Goal: Task Accomplishment & Management: Use online tool/utility

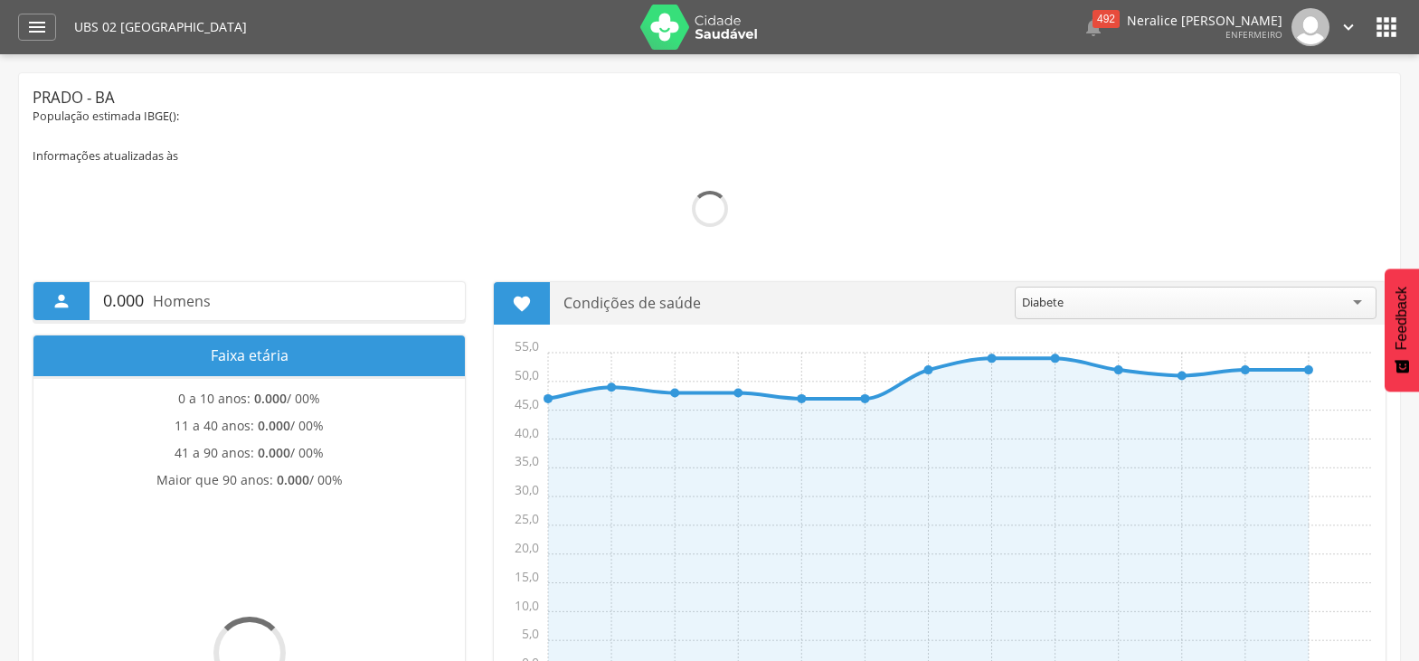
click at [37, 33] on icon "" at bounding box center [37, 27] width 22 height 22
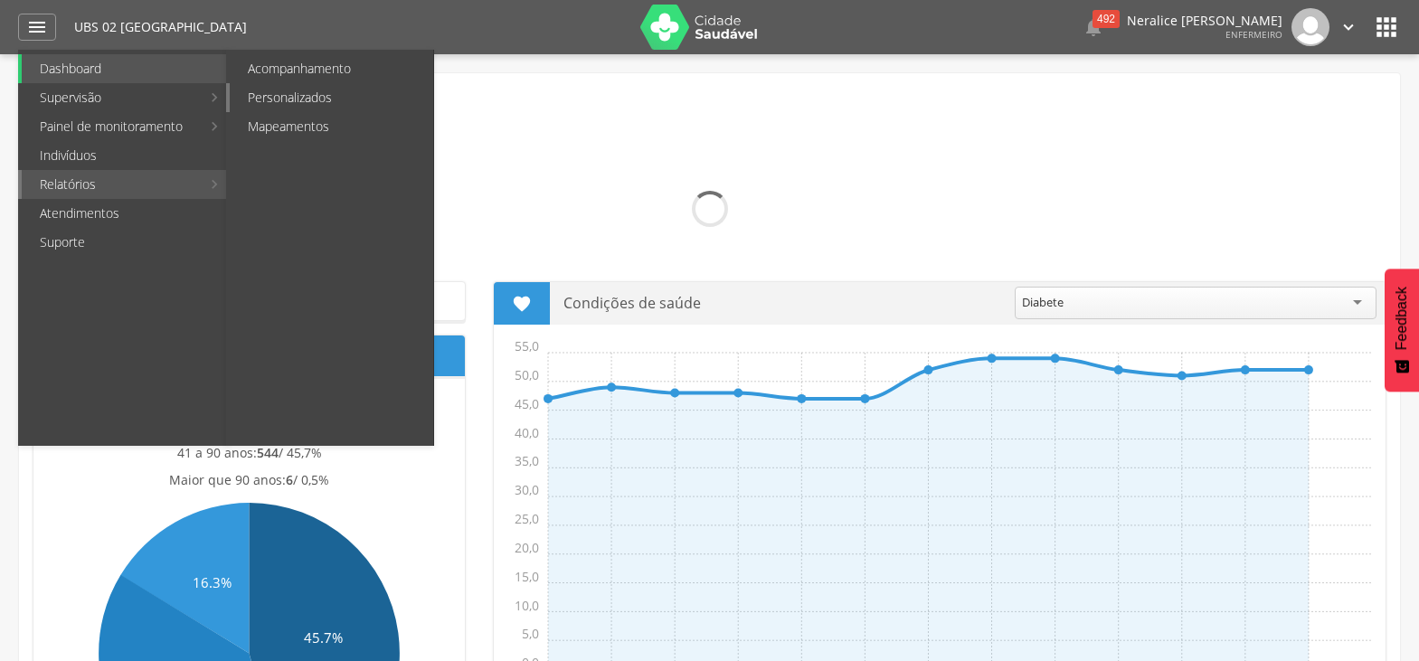
click at [326, 97] on link "Personalizados" at bounding box center [331, 97] width 203 height 29
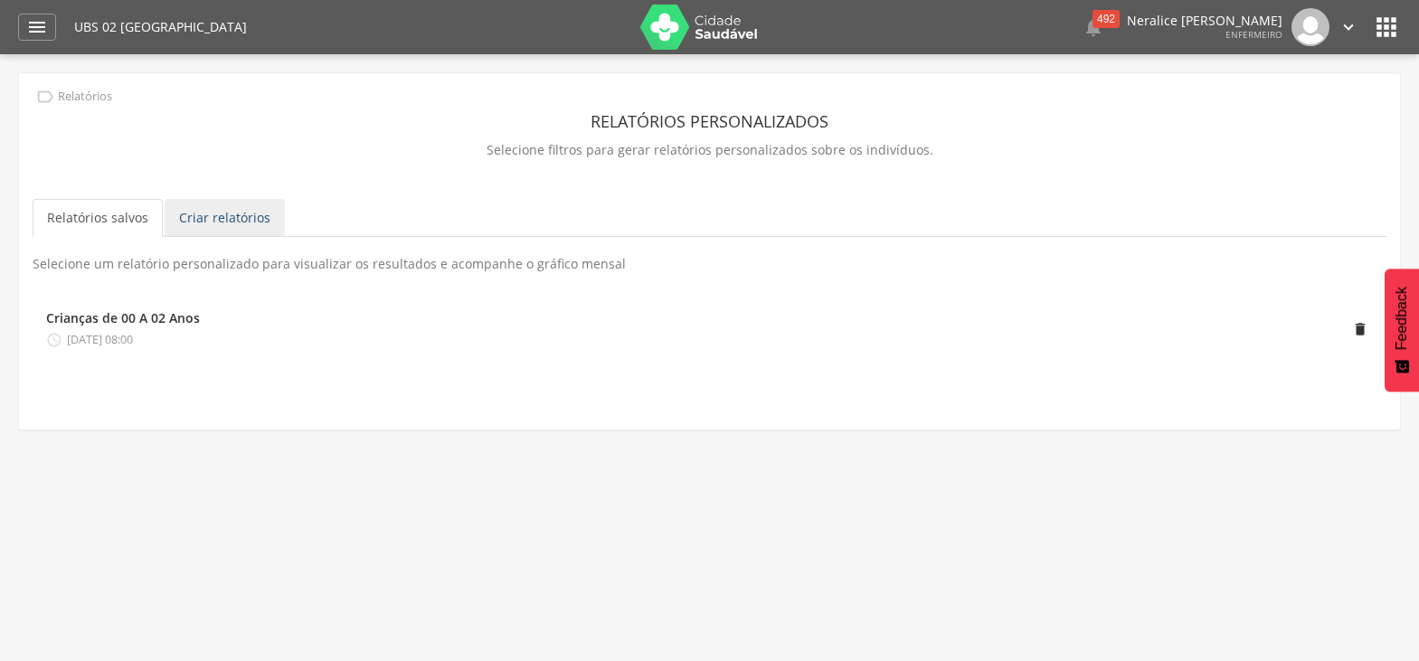
click at [225, 222] on link "Criar relatórios" at bounding box center [225, 218] width 120 height 38
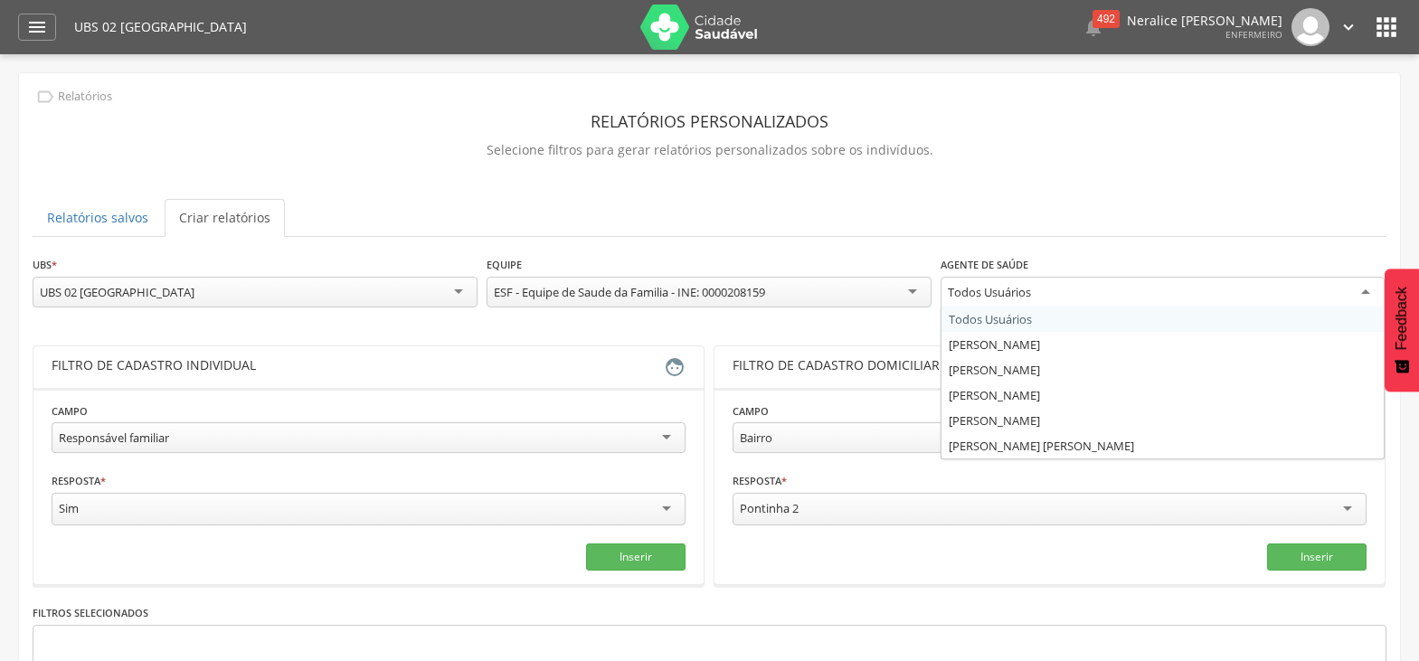
click at [1321, 296] on div "Todos Usuários" at bounding box center [1163, 293] width 445 height 33
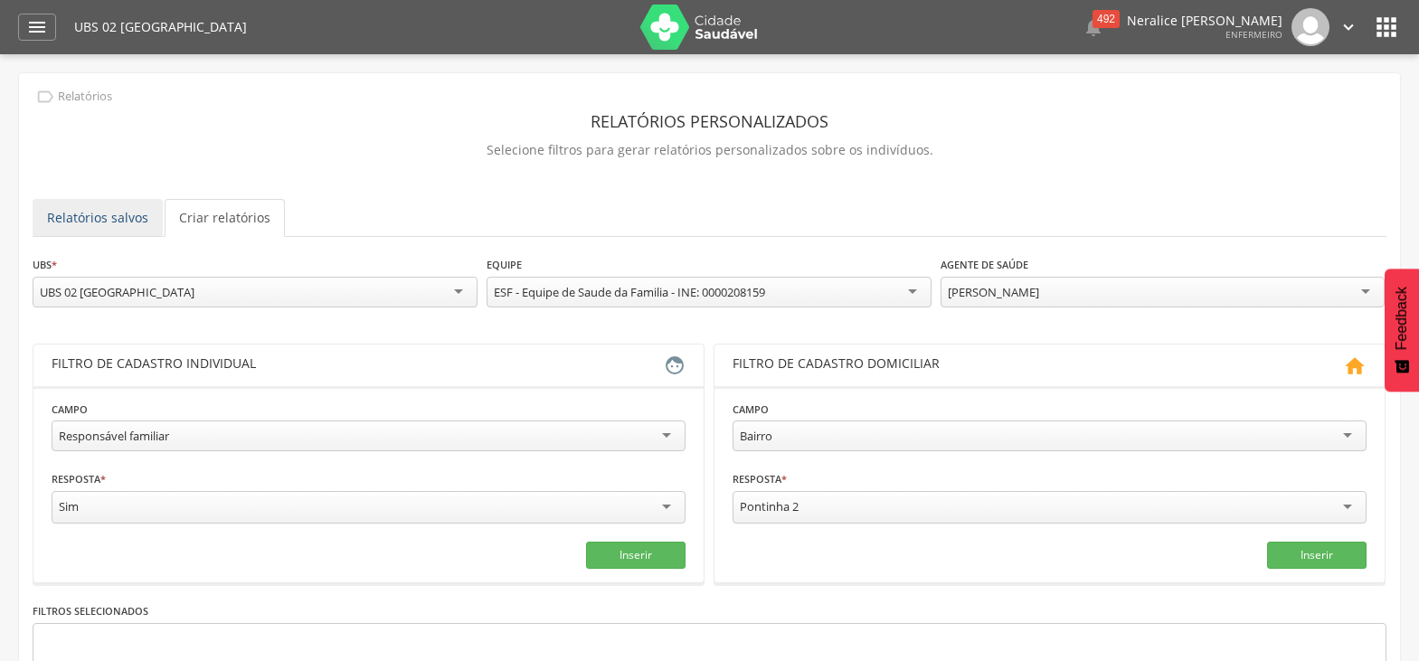
click at [116, 213] on link "Relatórios salvos" at bounding box center [98, 218] width 130 height 38
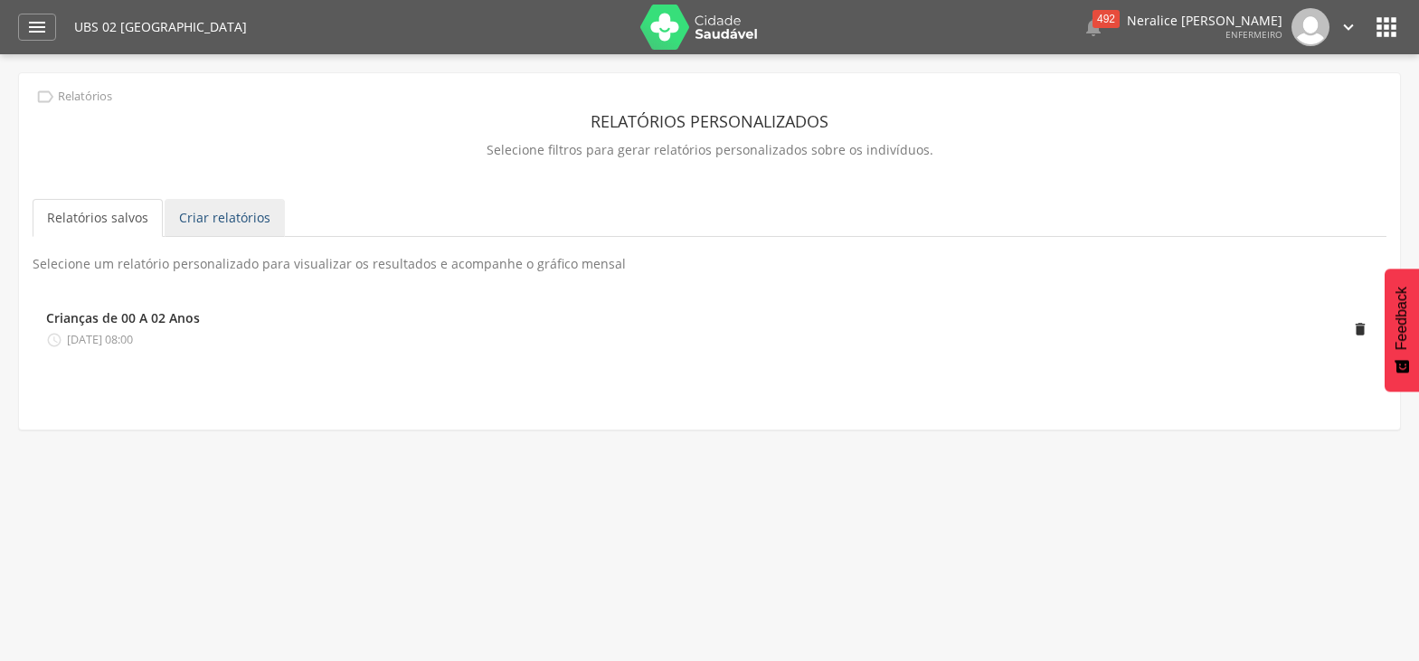
click at [234, 210] on link "Criar relatórios" at bounding box center [225, 218] width 120 height 38
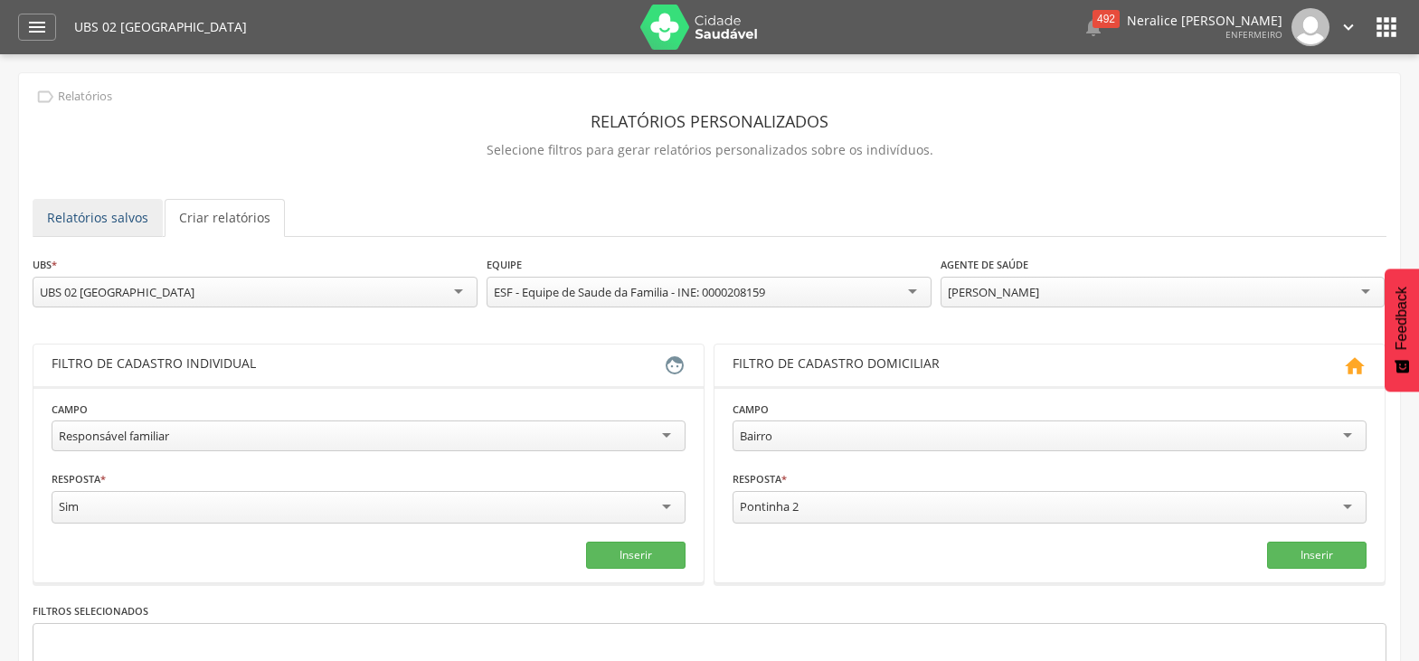
click at [124, 221] on link "Relatórios salvos" at bounding box center [98, 218] width 130 height 38
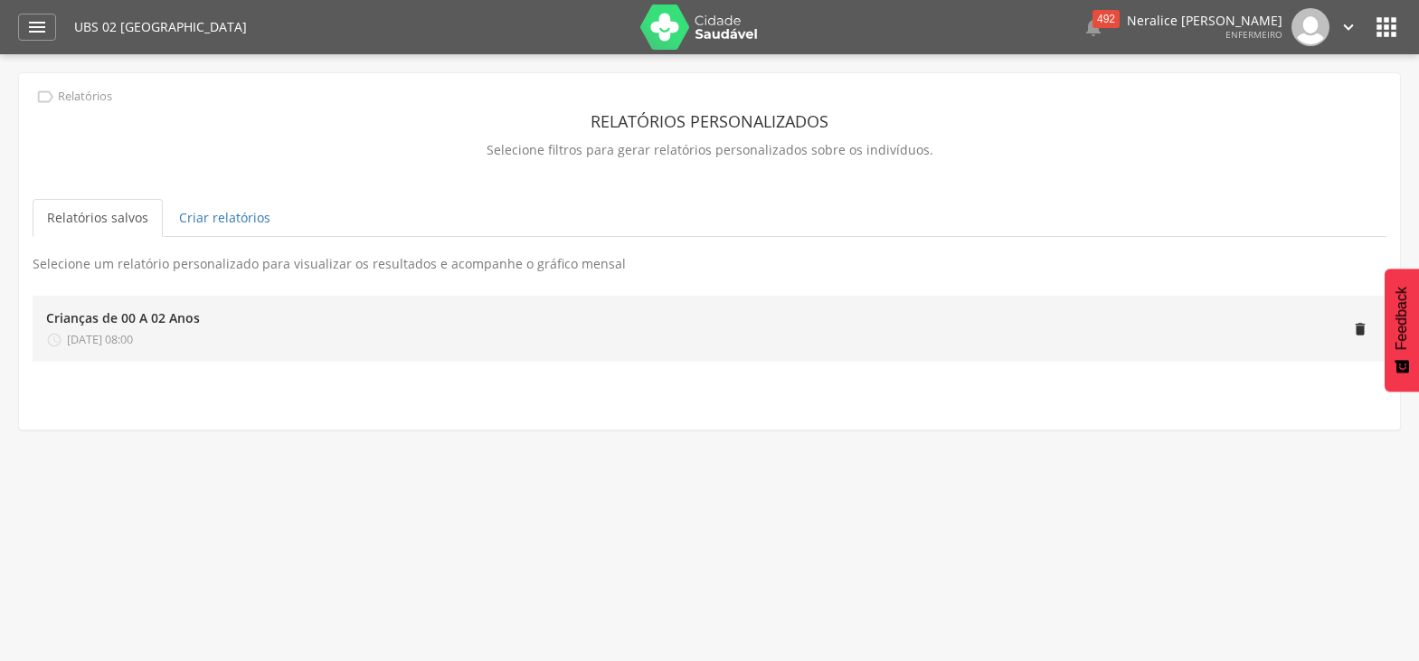
click at [150, 309] on div "Crianças de 00 A 02 Anos" at bounding box center [123, 318] width 154 height 18
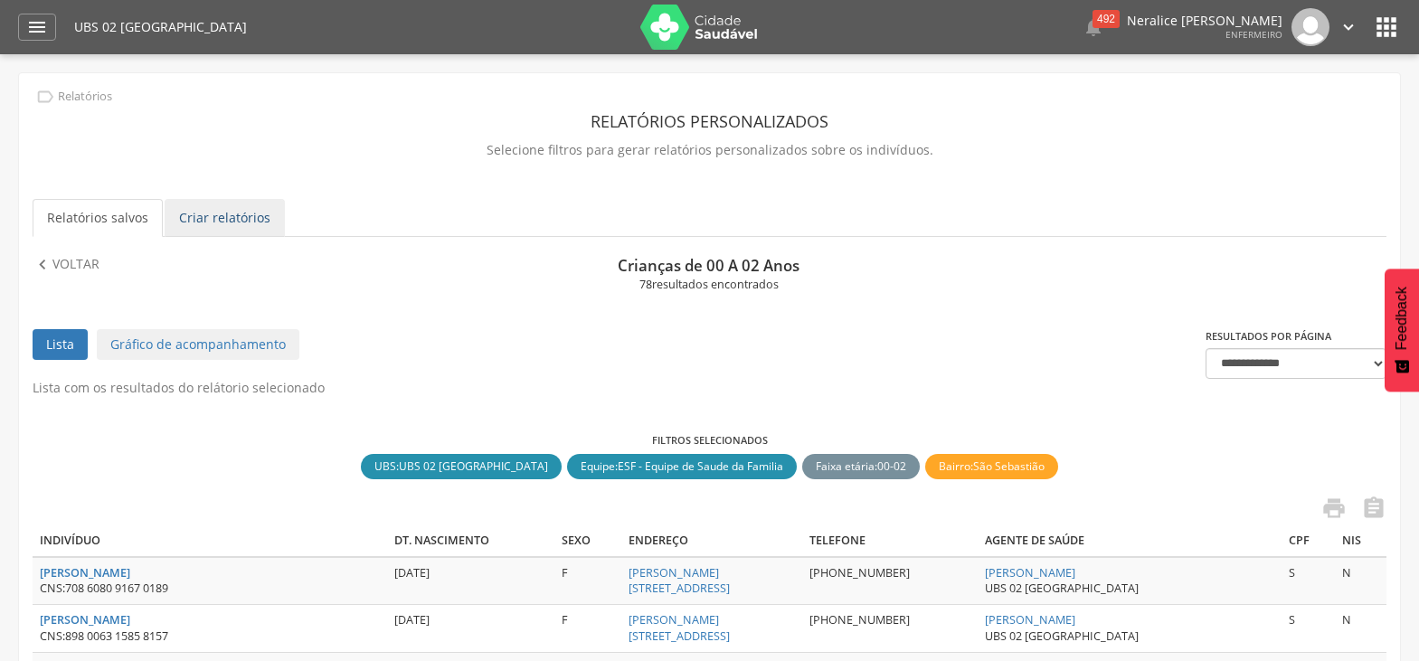
click at [216, 221] on link "Criar relatórios" at bounding box center [225, 218] width 120 height 38
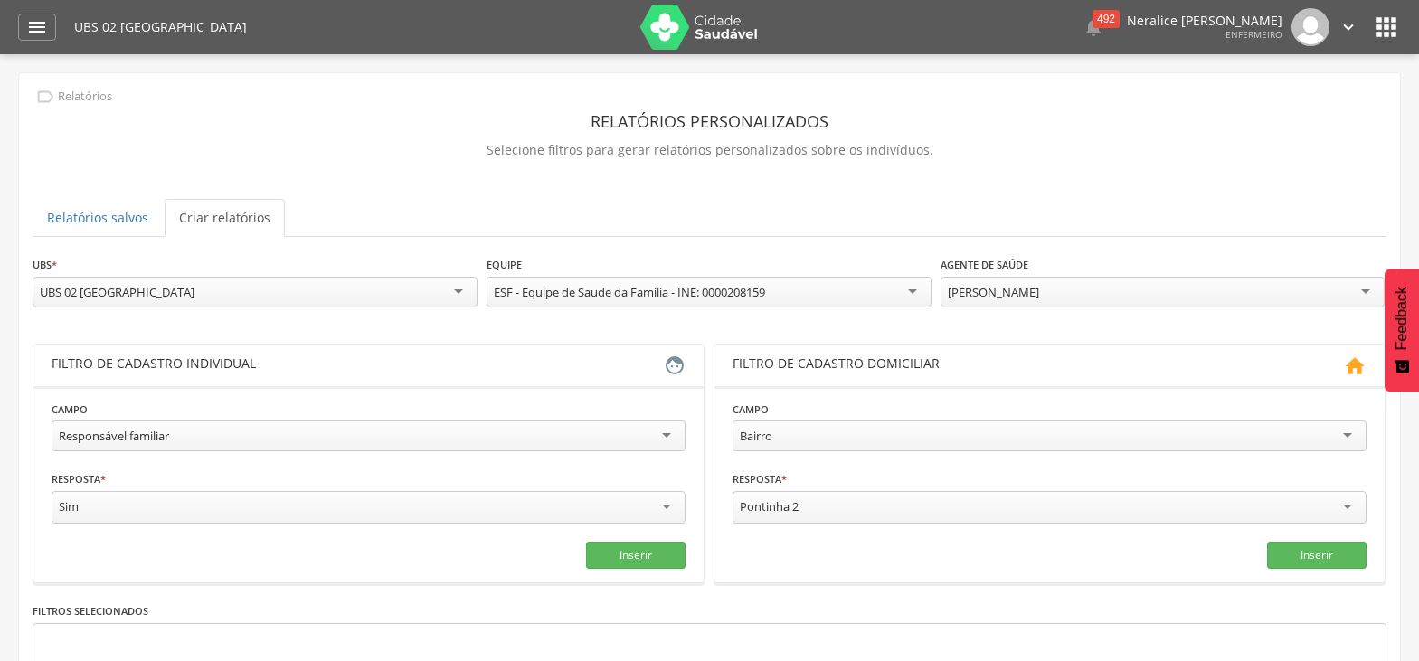
click at [476, 440] on div "Responsável familiar" at bounding box center [369, 436] width 634 height 31
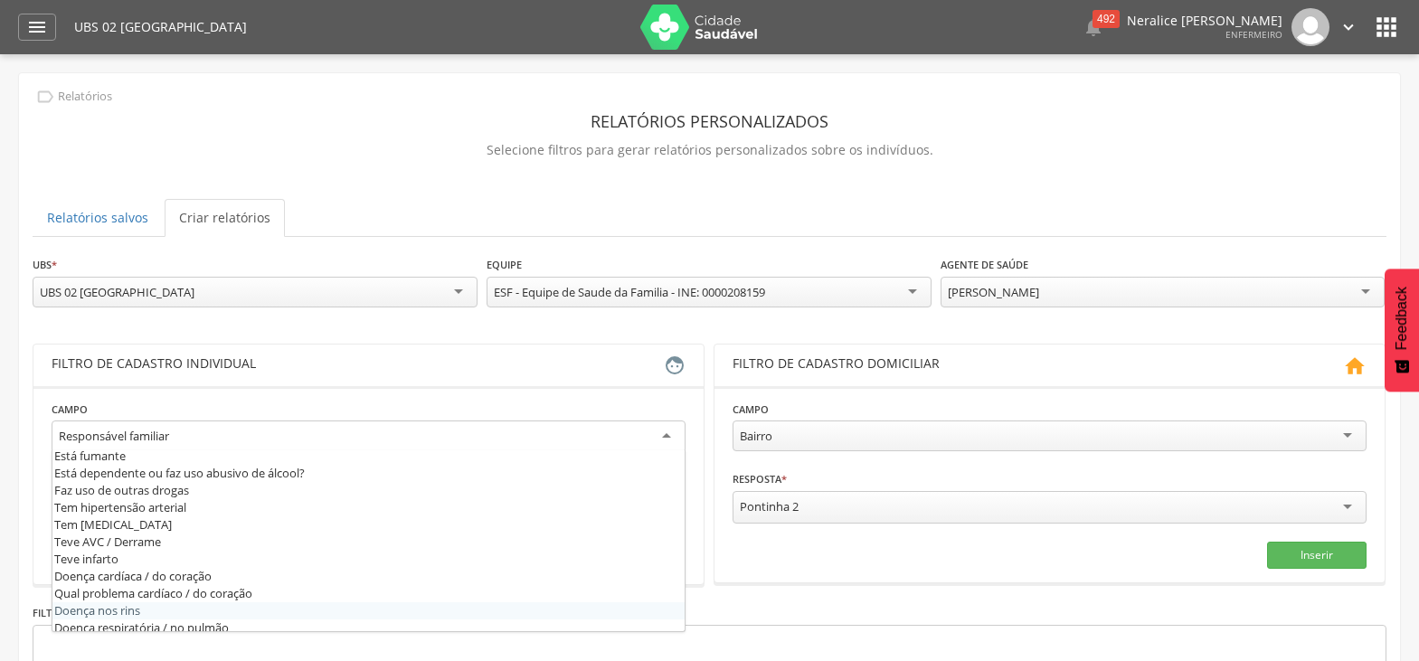
scroll to position [543, 0]
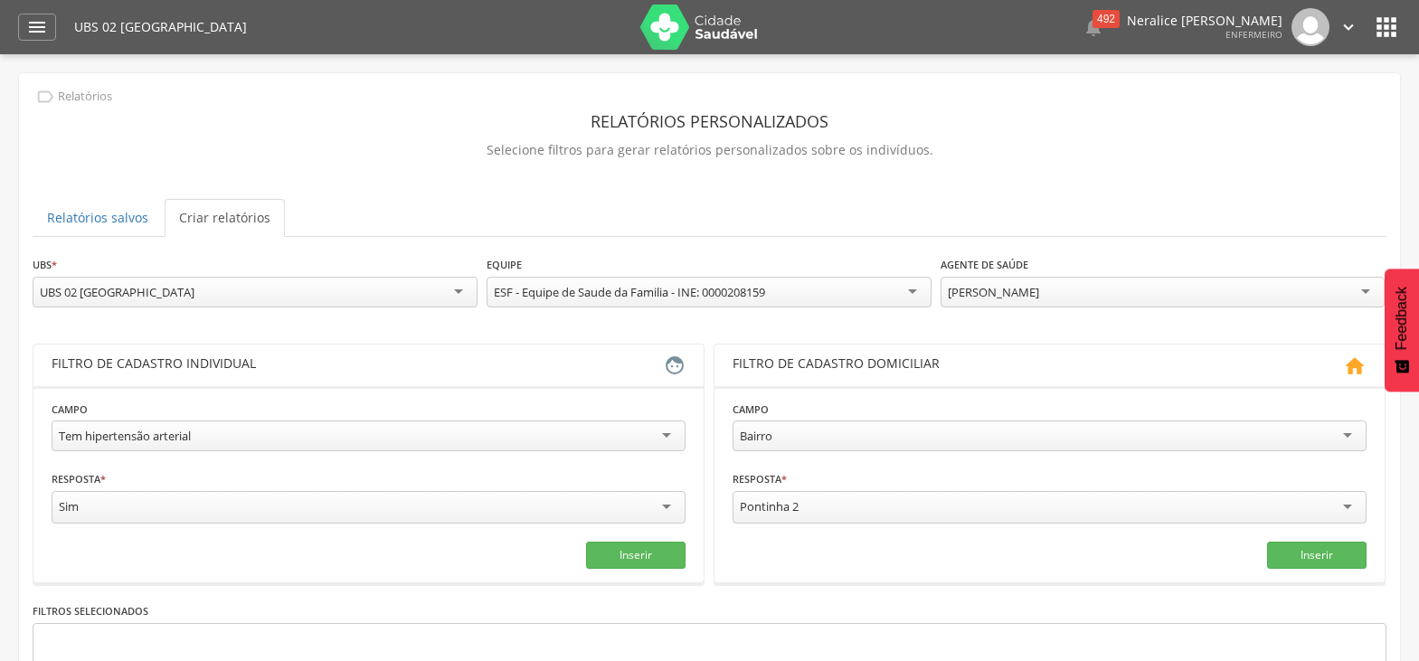
click at [945, 434] on div "Bairro" at bounding box center [1050, 436] width 634 height 31
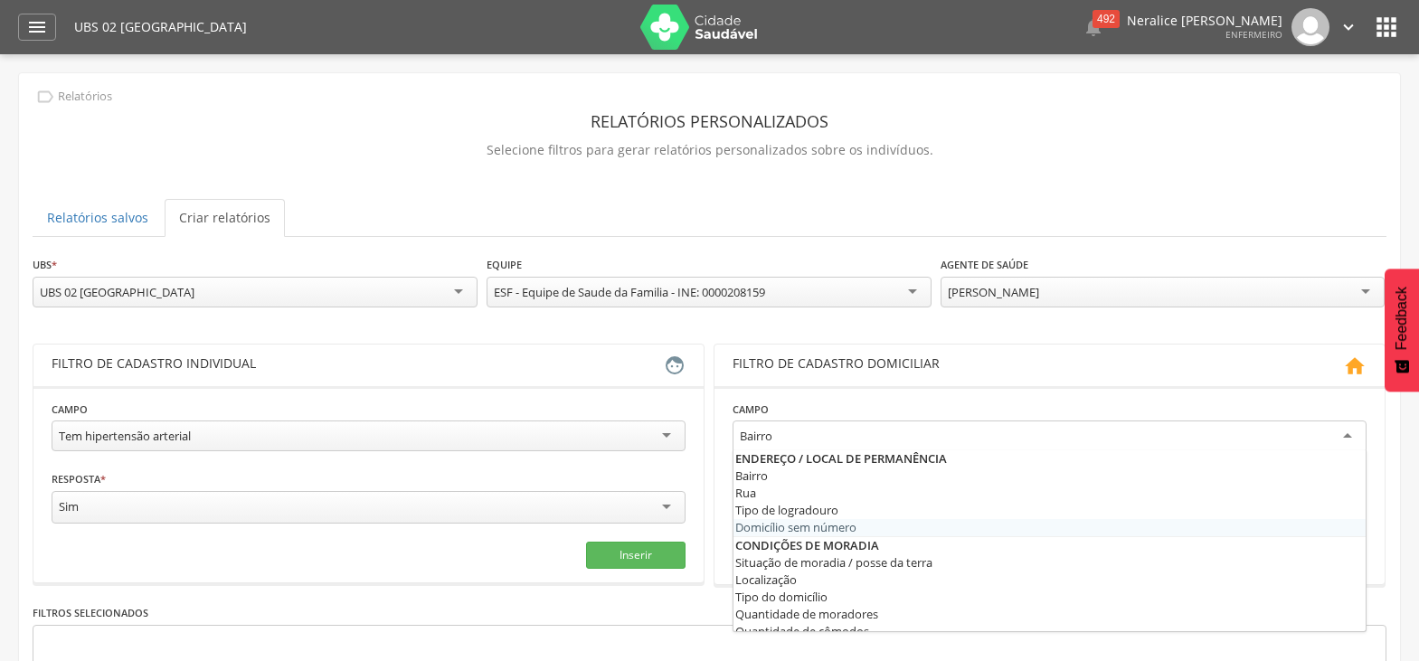
click at [681, 573] on section "**********" at bounding box center [368, 484] width 670 height 196
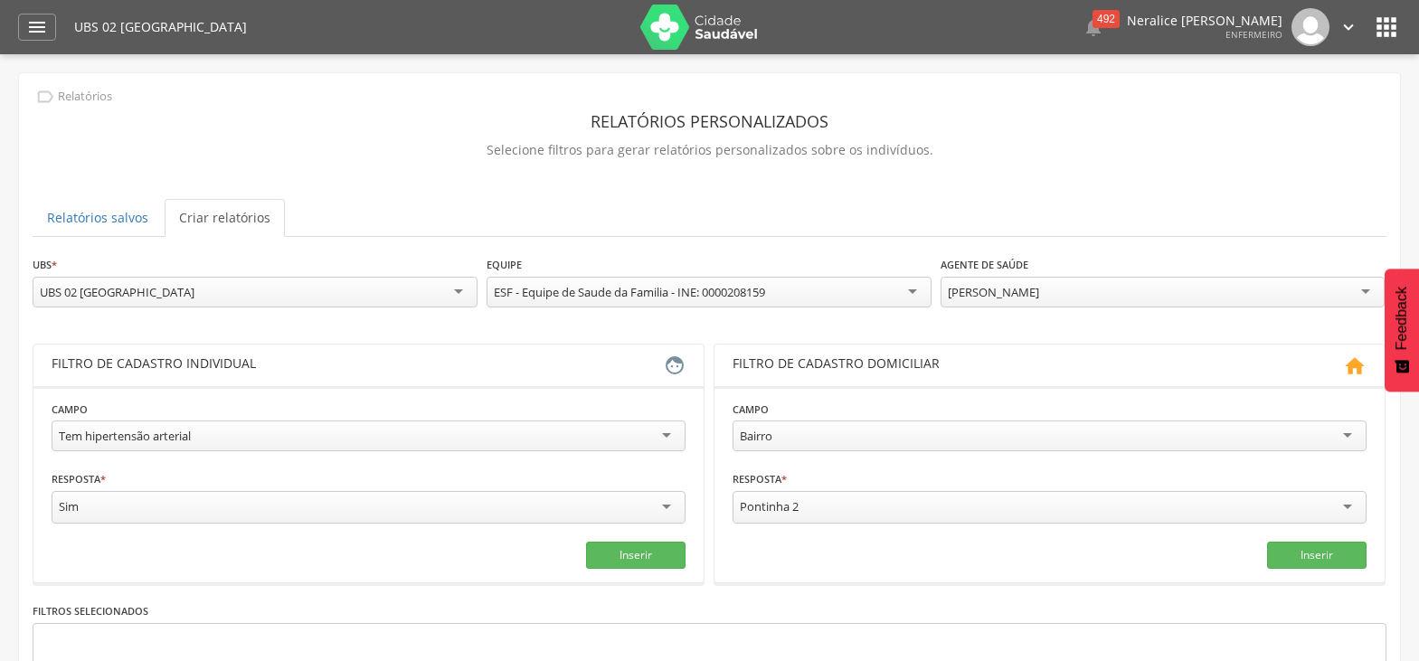
click at [791, 495] on div "Pontinha 2" at bounding box center [1050, 507] width 634 height 33
type input "**********"
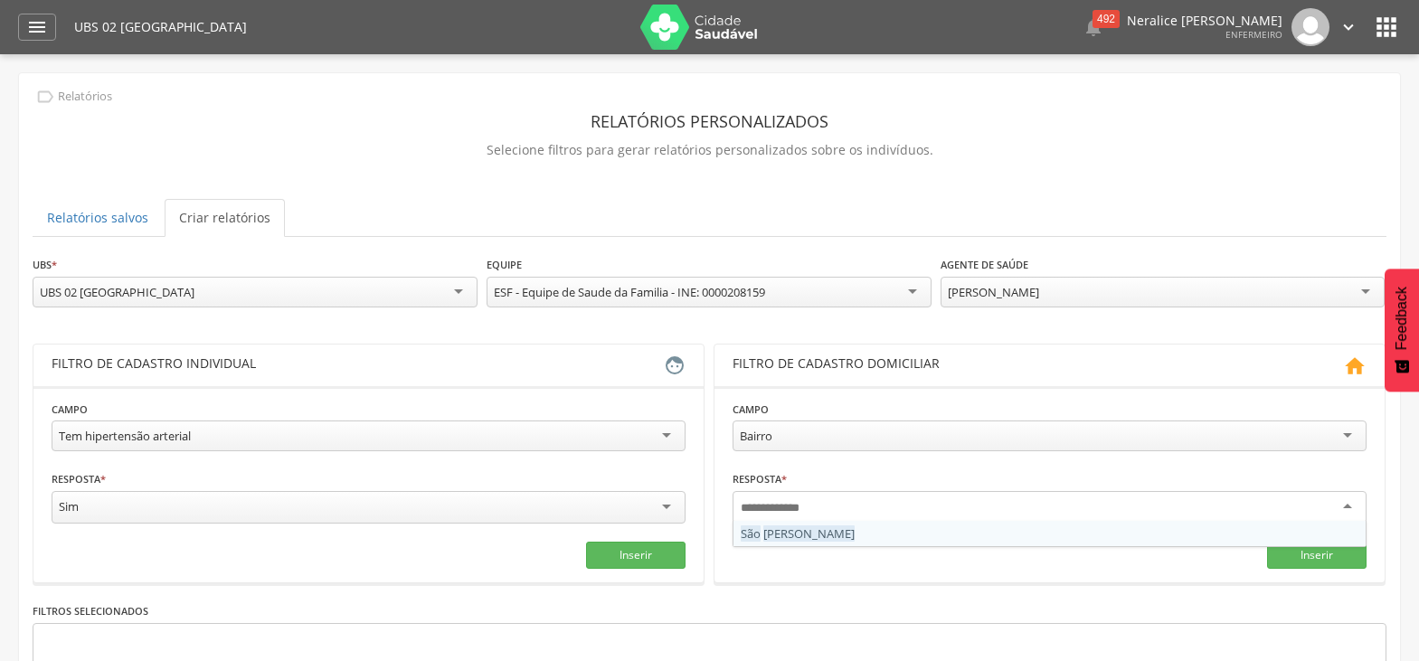
scroll to position [0, 0]
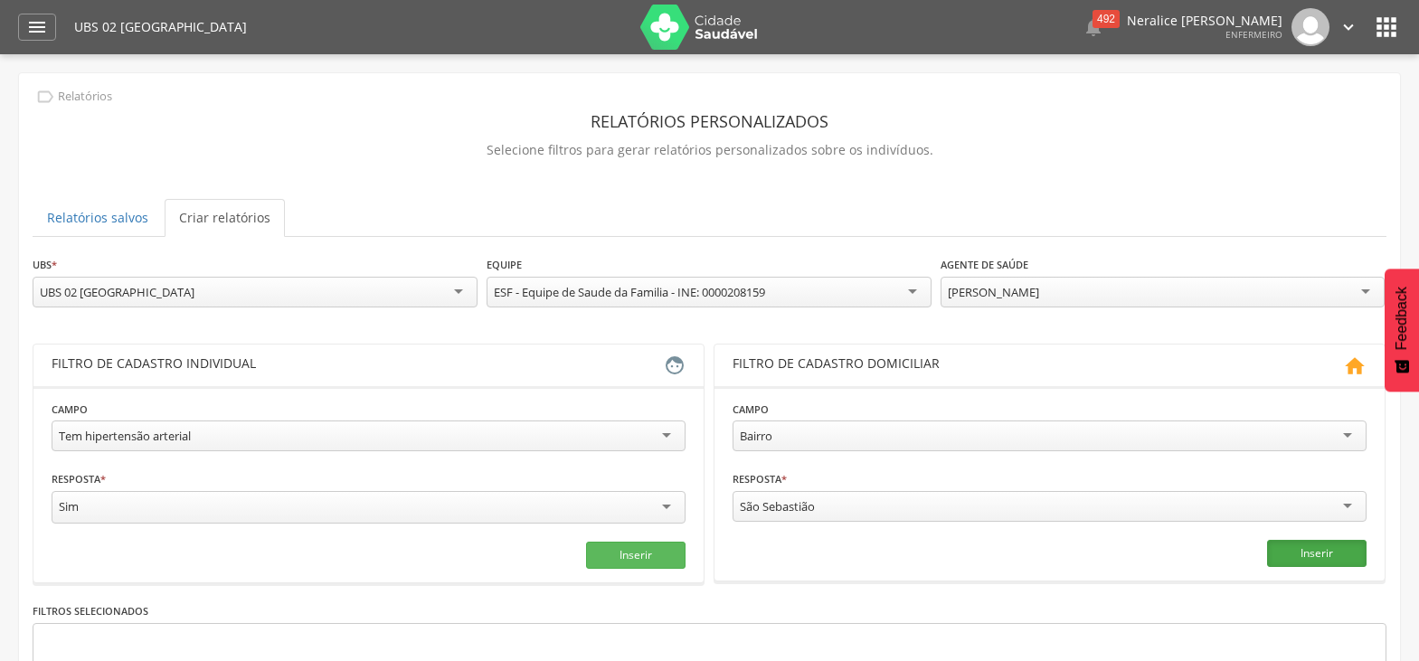
click at [1355, 552] on button "Inserir" at bounding box center [1316, 553] width 99 height 27
click at [648, 558] on button "Inserir" at bounding box center [635, 555] width 99 height 27
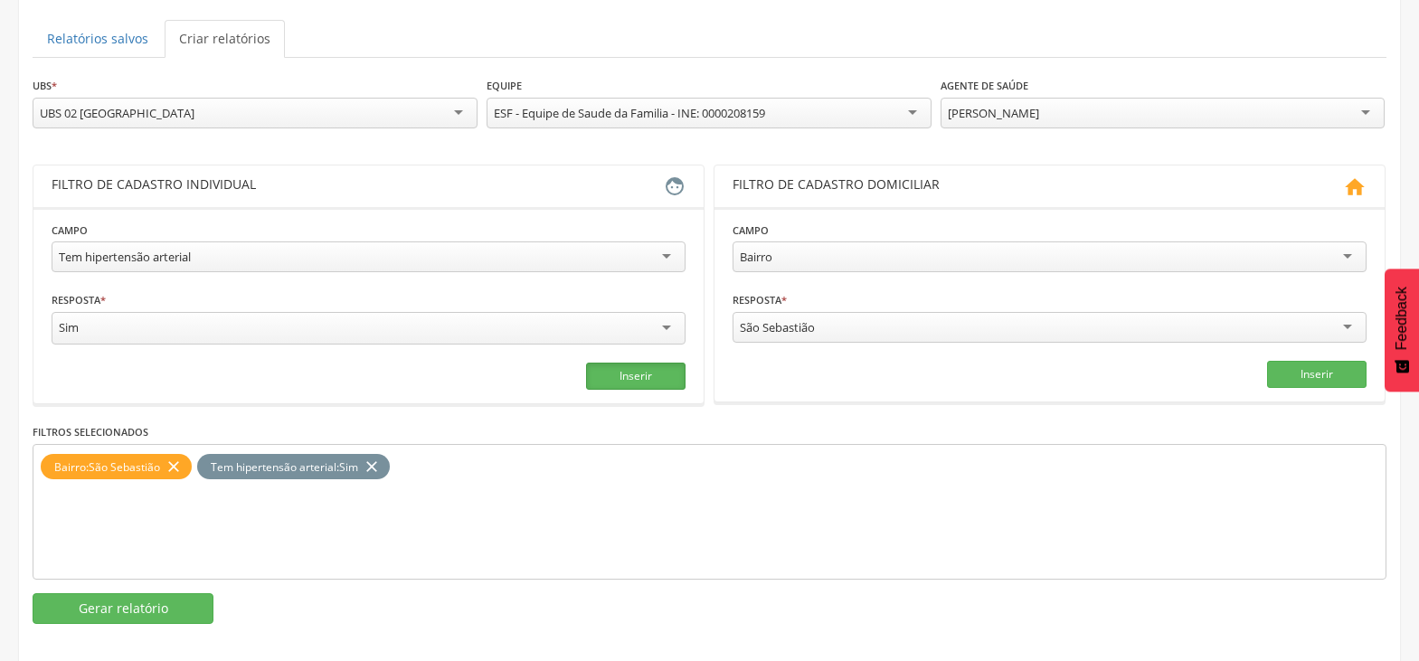
scroll to position [191, 0]
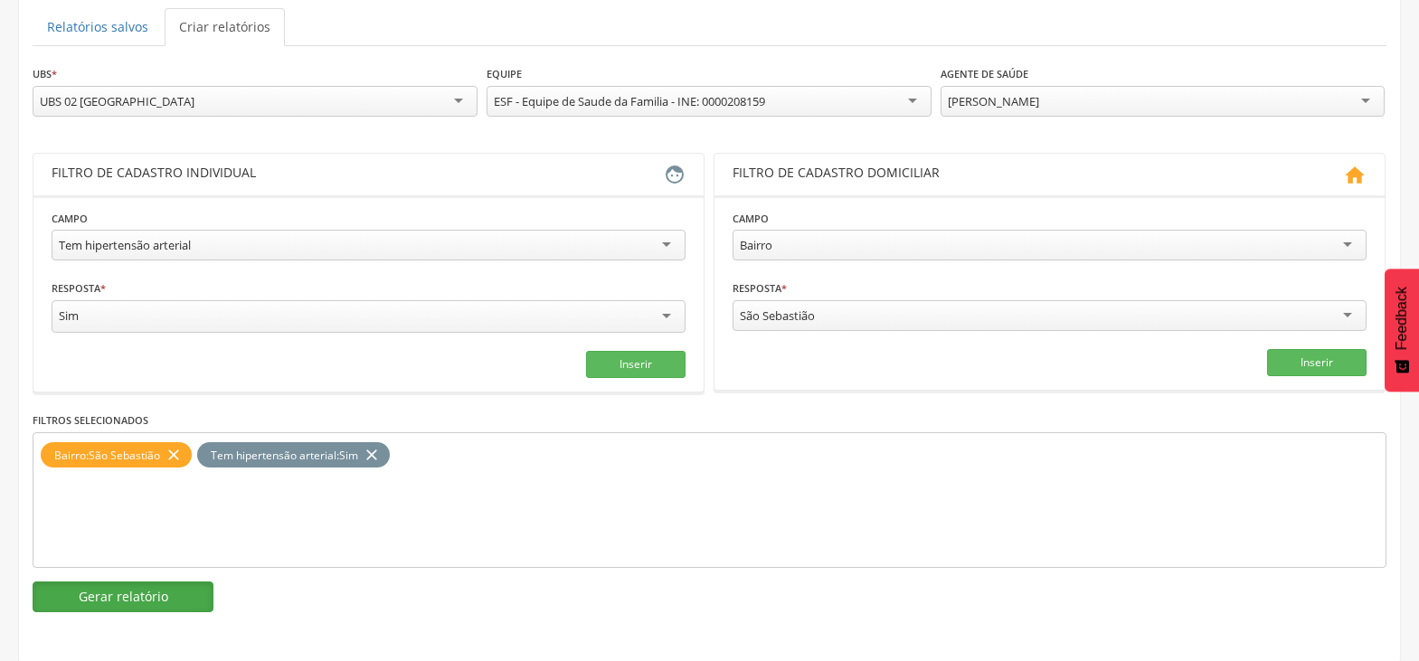
click at [92, 597] on button "Gerar relatório" at bounding box center [123, 596] width 181 height 31
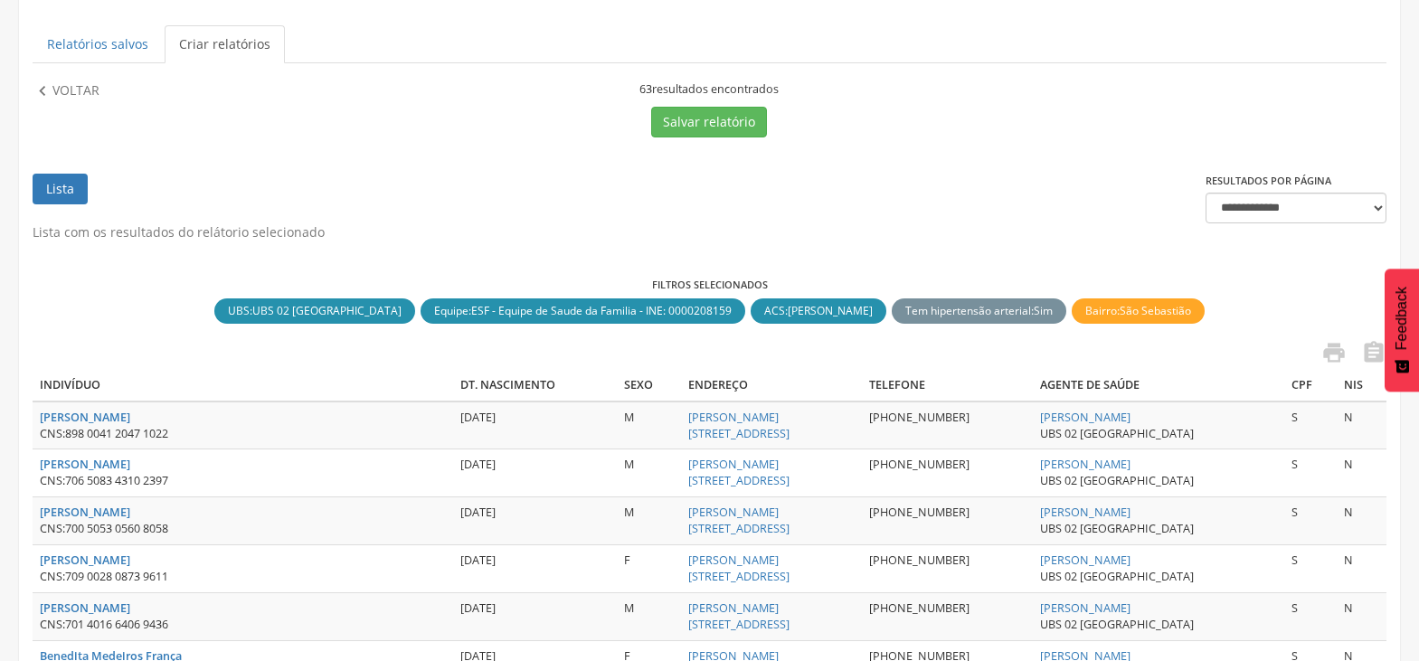
scroll to position [0, 0]
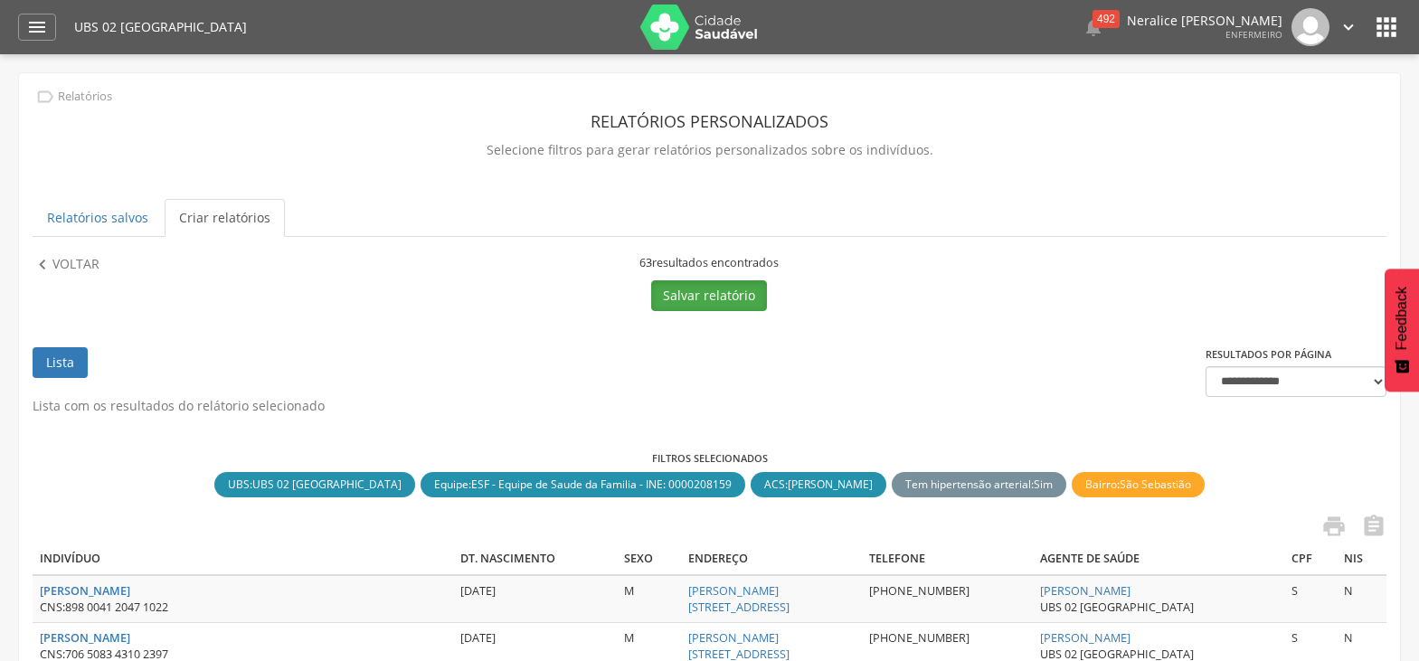
click at [681, 288] on button "Salvar relatório" at bounding box center [709, 295] width 116 height 31
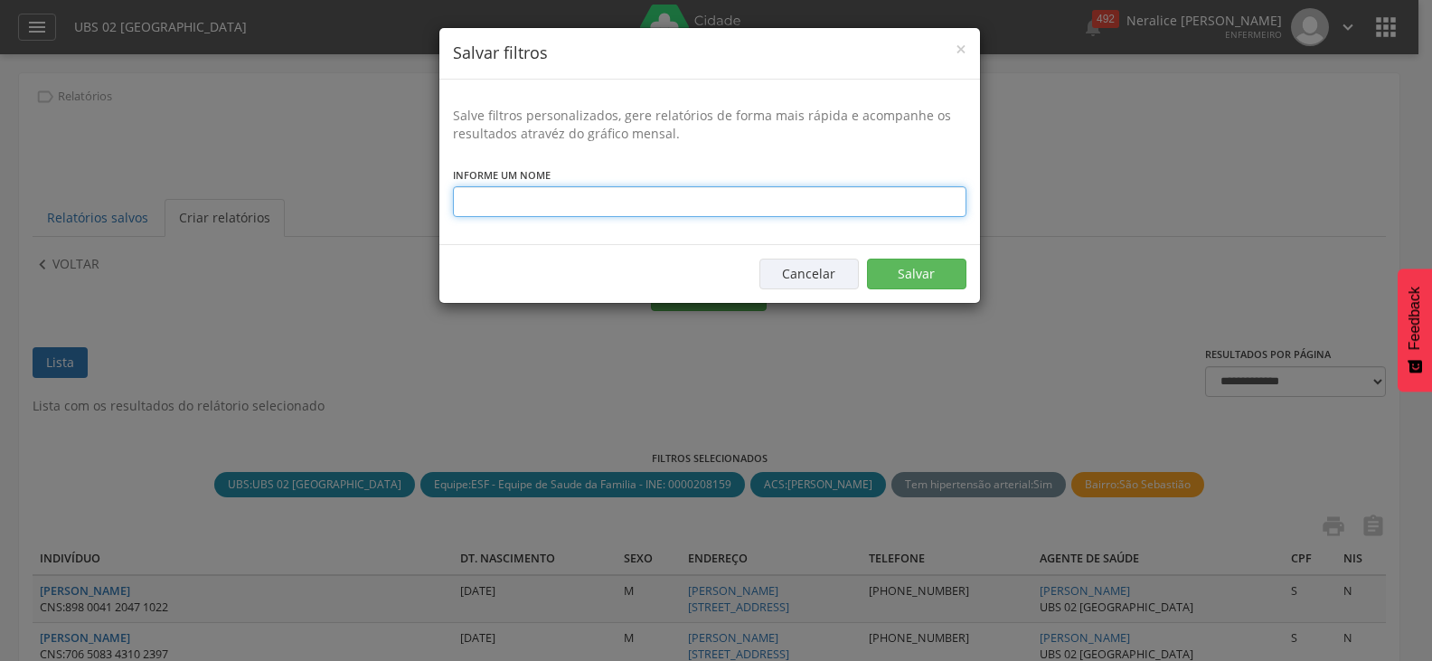
click at [627, 202] on input "text" at bounding box center [710, 201] width 514 height 31
type input "*"
type input "**********"
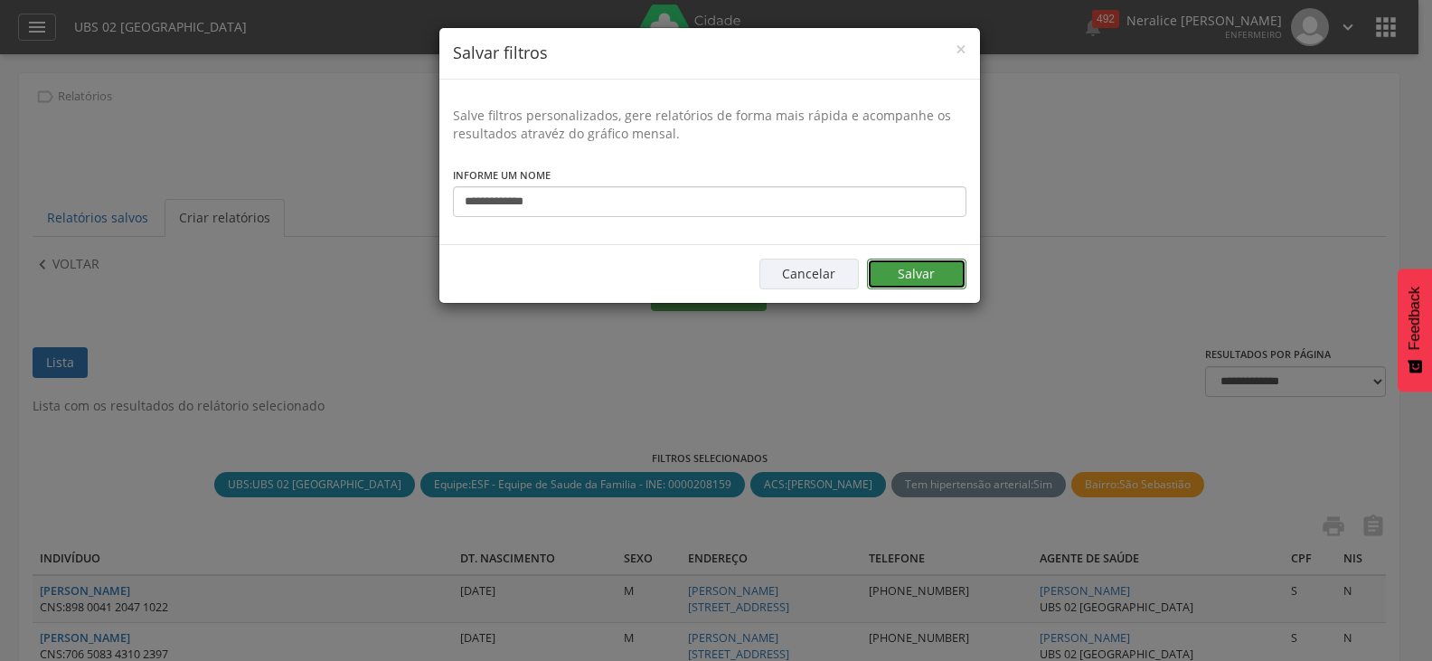
click at [936, 275] on button "Salvar" at bounding box center [916, 274] width 99 height 31
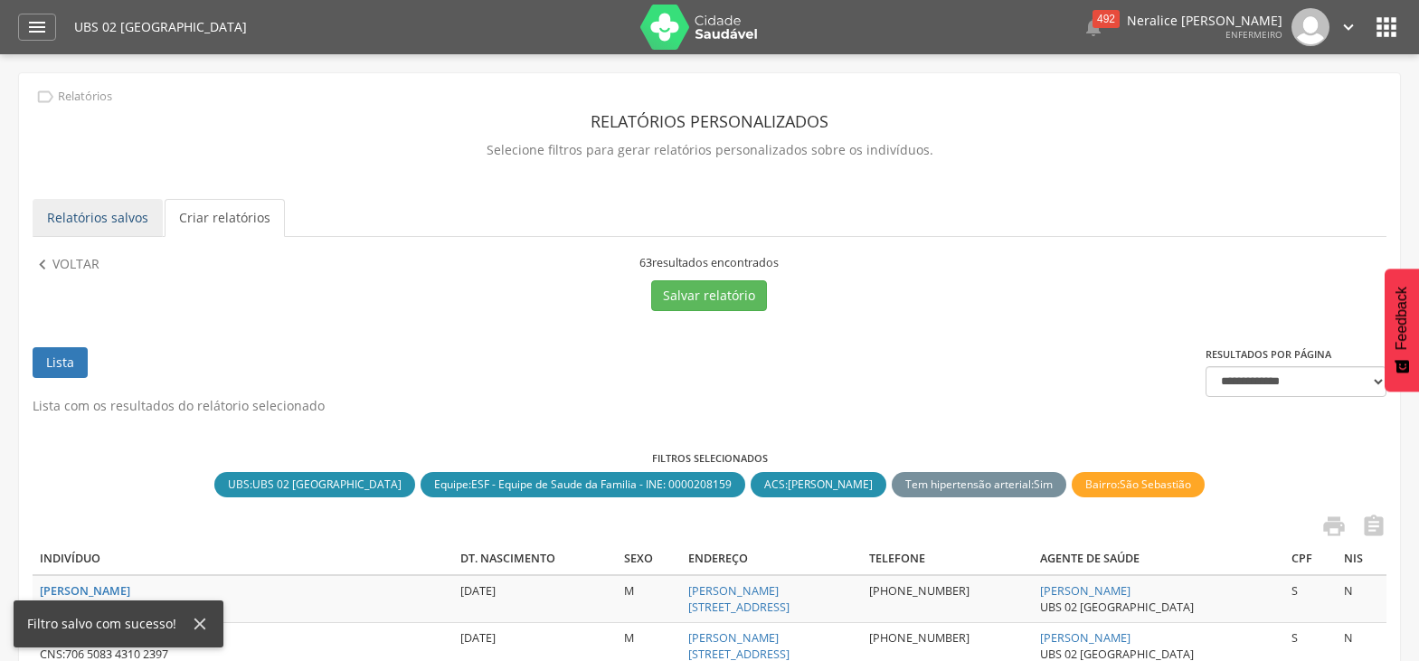
click at [63, 216] on link "Relatórios salvos" at bounding box center [98, 218] width 130 height 38
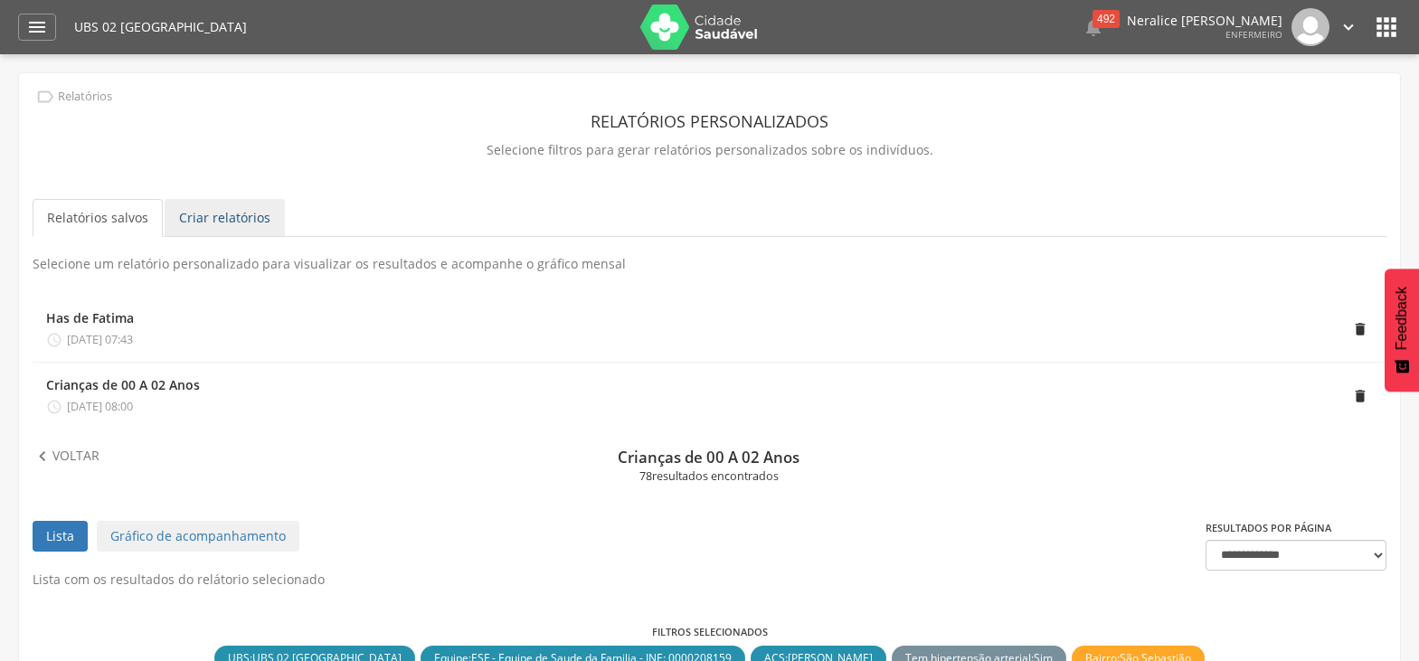
click at [215, 216] on link "Criar relatórios" at bounding box center [225, 218] width 120 height 38
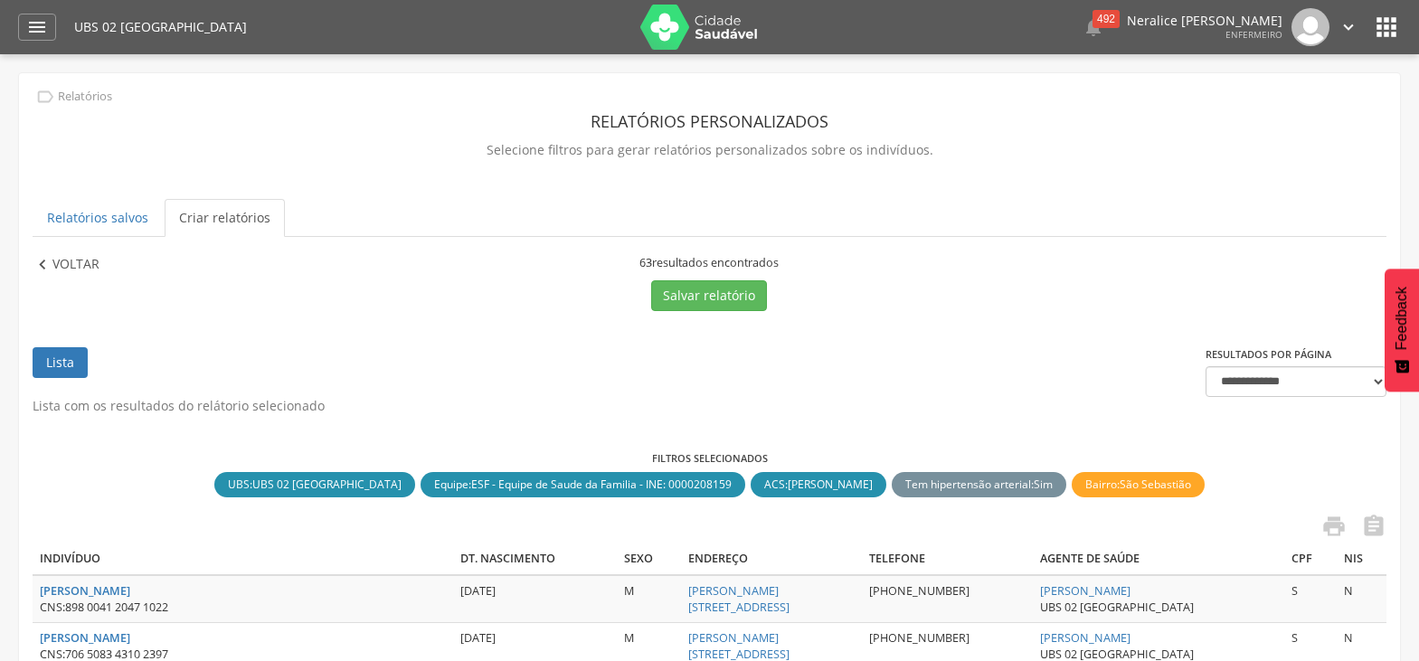
click at [75, 260] on p "Voltar" at bounding box center [75, 265] width 47 height 20
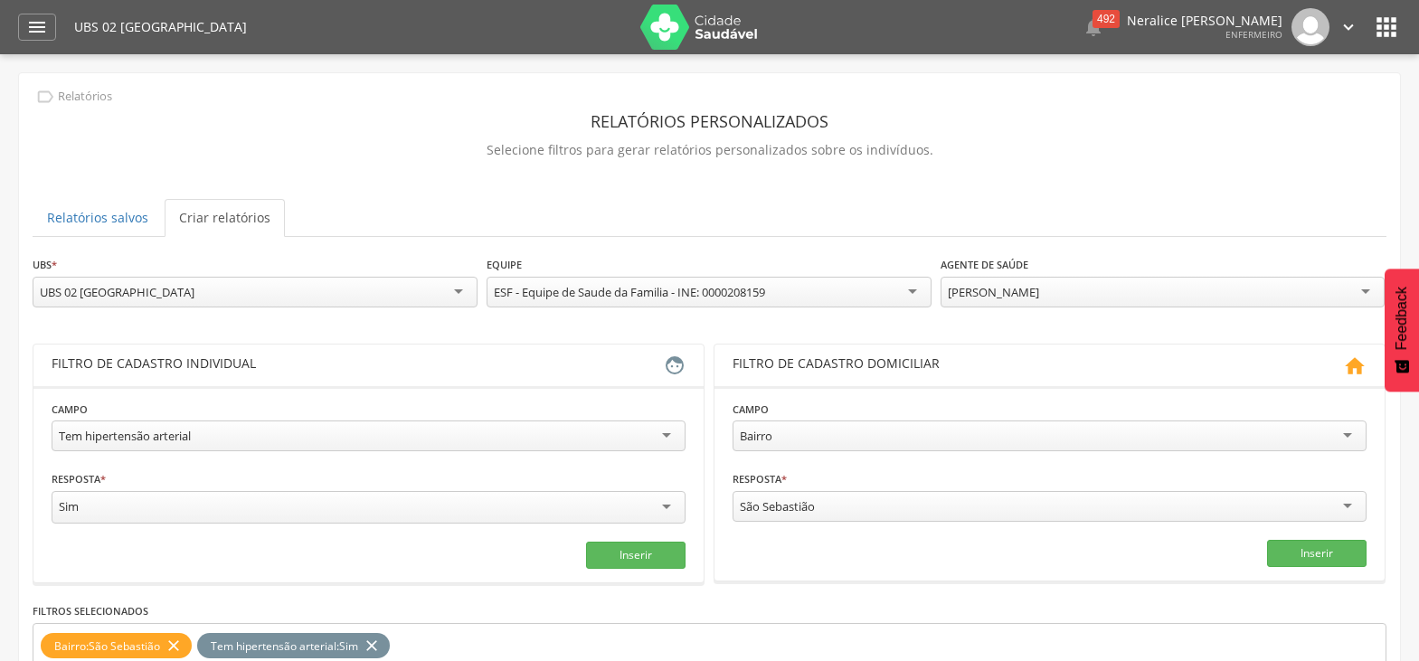
click at [249, 433] on div "Tem hipertensão arterial" at bounding box center [369, 436] width 634 height 31
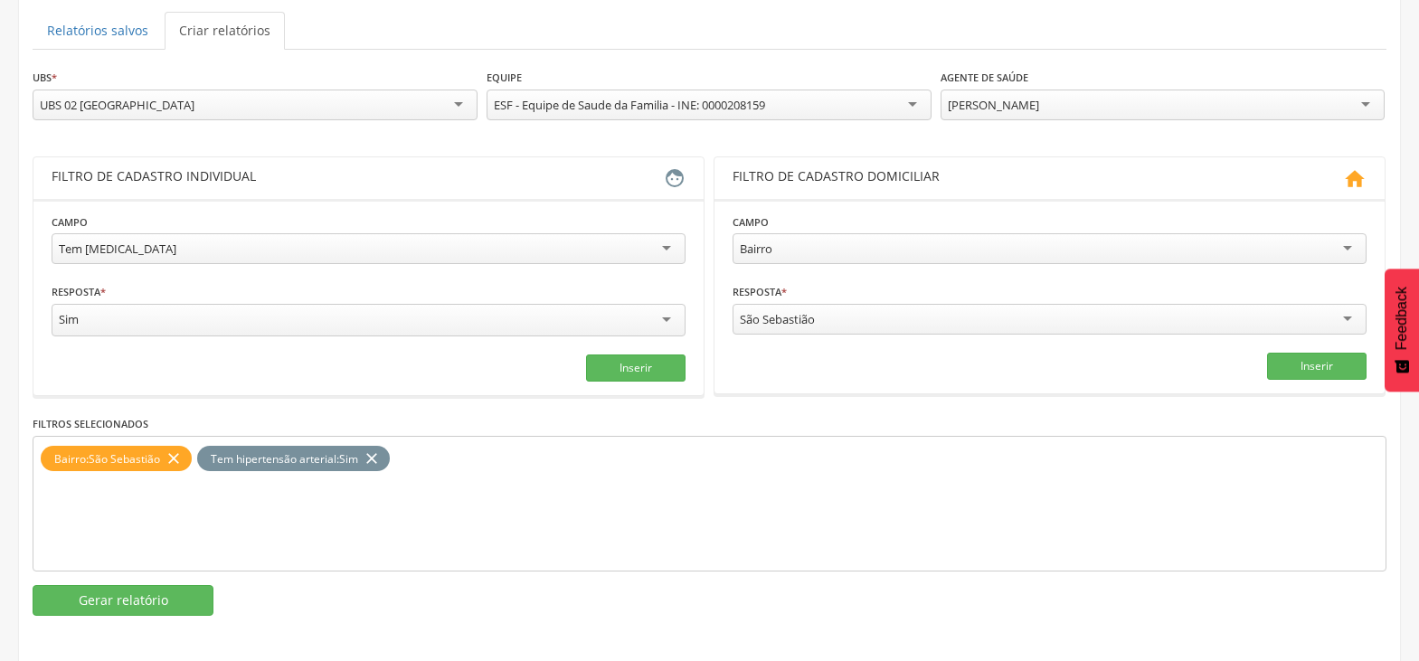
scroll to position [191, 0]
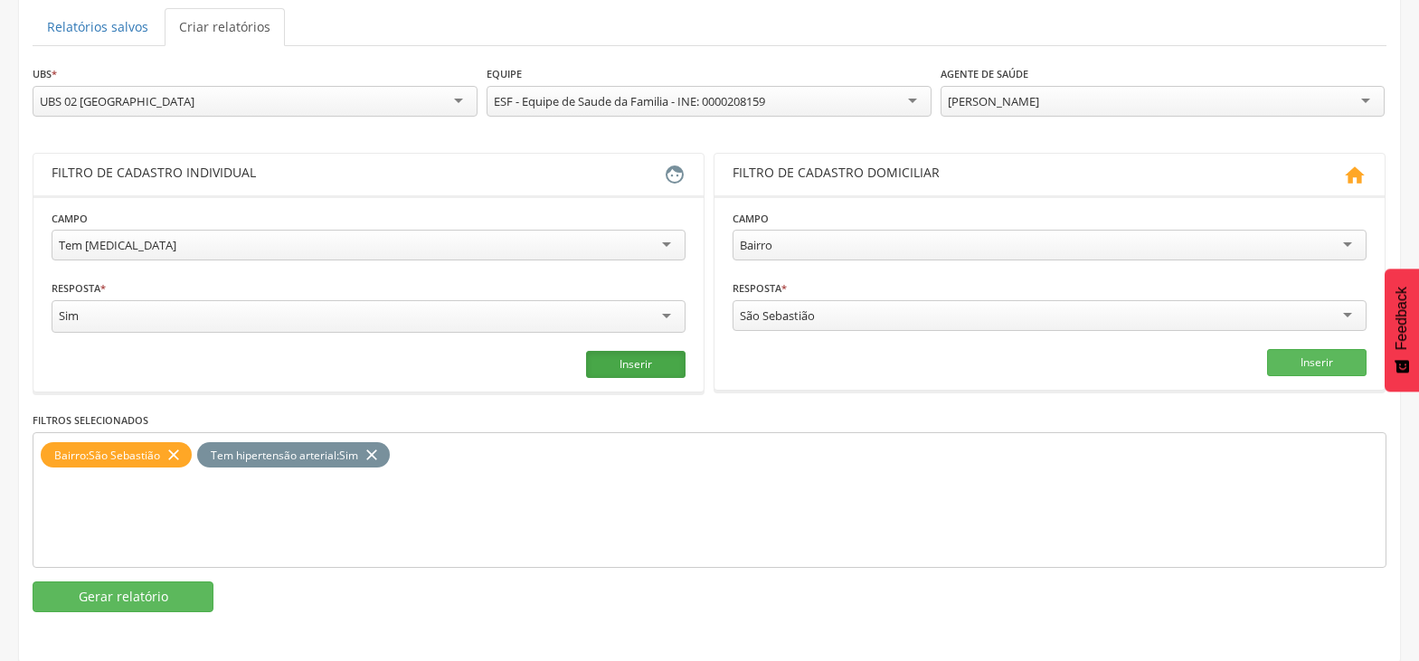
click at [656, 351] on button "Inserir" at bounding box center [635, 364] width 99 height 27
click at [376, 449] on icon "close" at bounding box center [372, 455] width 18 height 26
click at [112, 590] on button "Gerar relatório" at bounding box center [123, 596] width 181 height 31
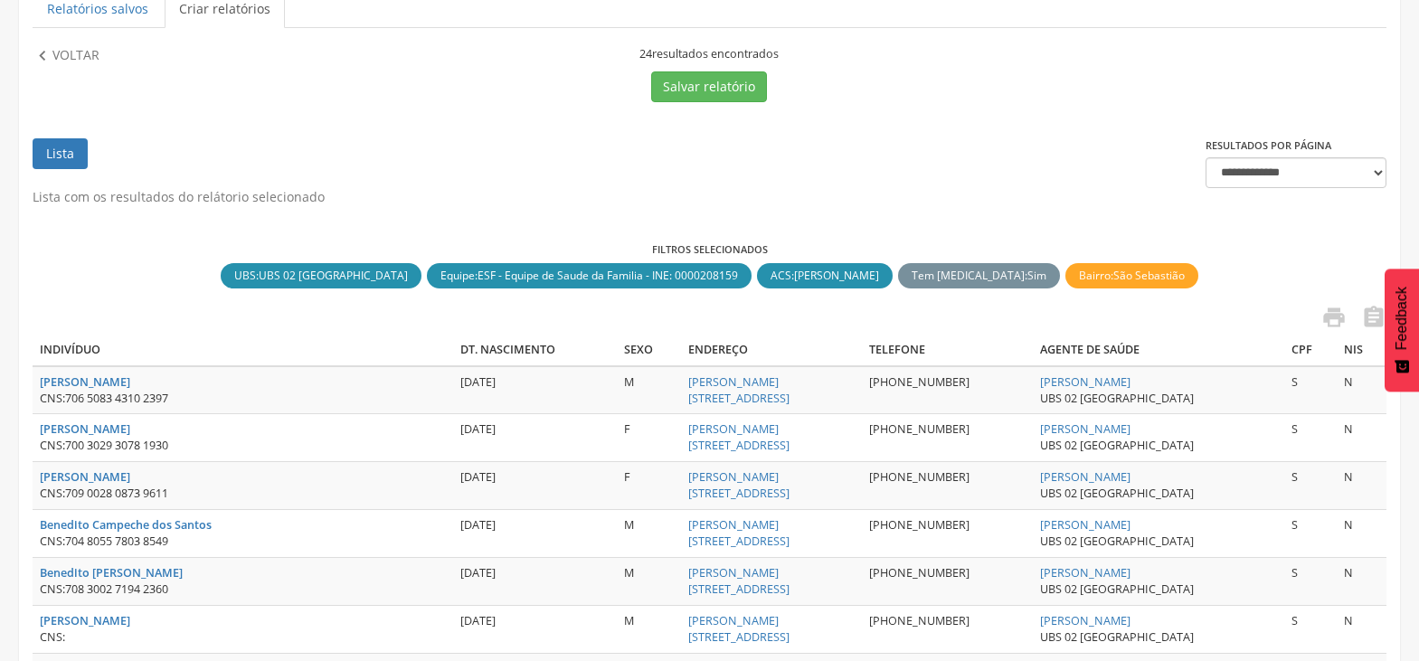
scroll to position [100, 0]
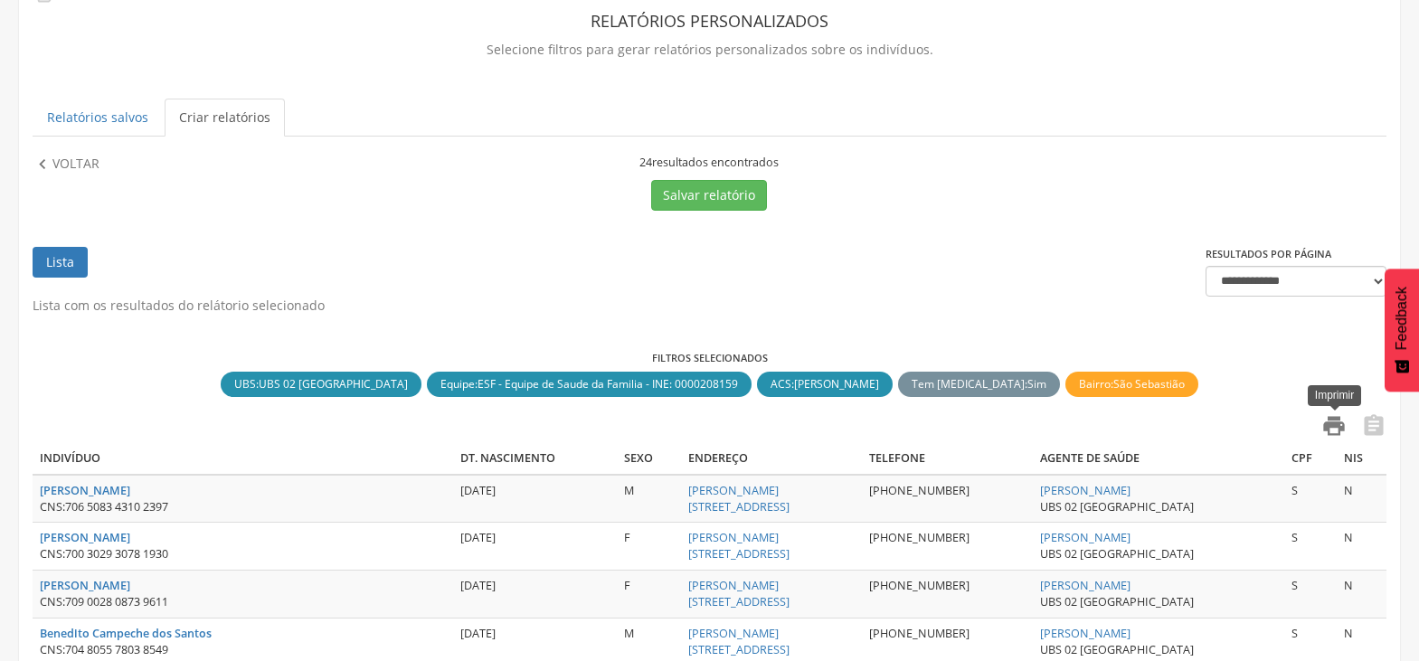
click at [1327, 422] on icon "" at bounding box center [1333, 425] width 25 height 25
click at [714, 196] on button "Salvar relatório" at bounding box center [709, 195] width 116 height 31
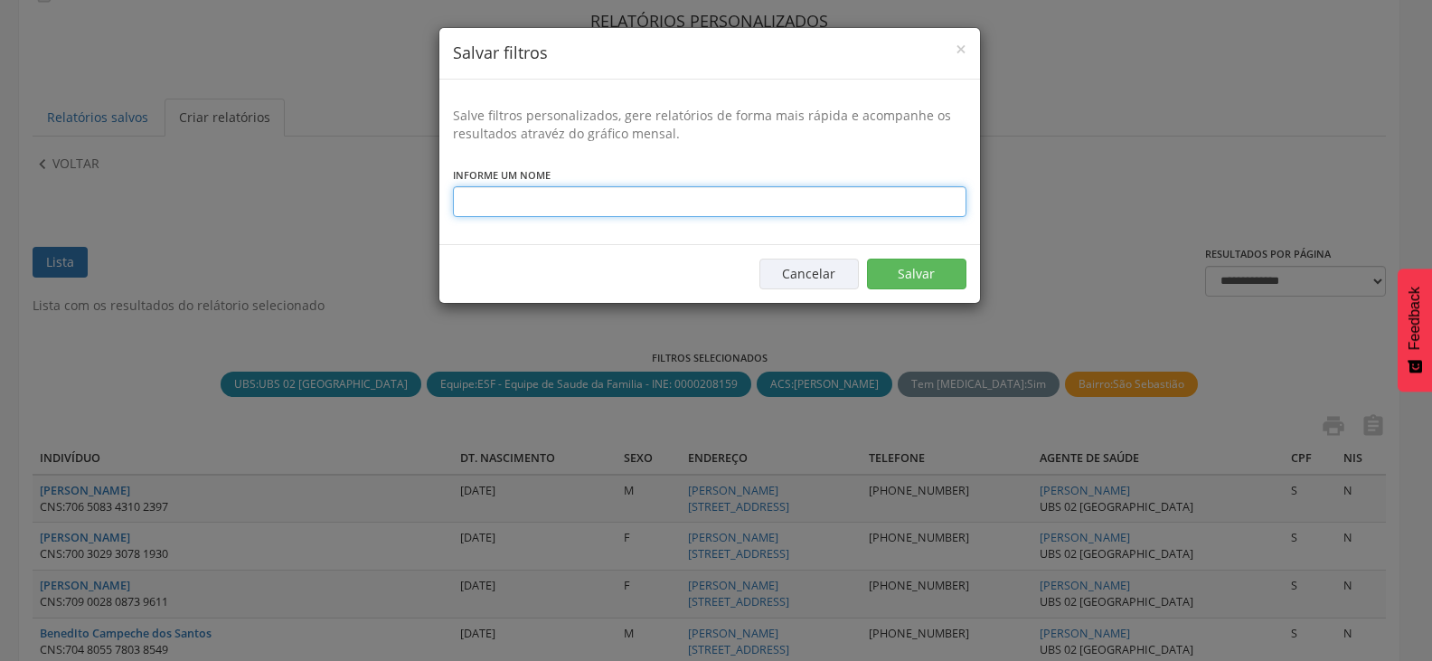
click at [648, 201] on input "text" at bounding box center [710, 201] width 514 height 31
type input "**********"
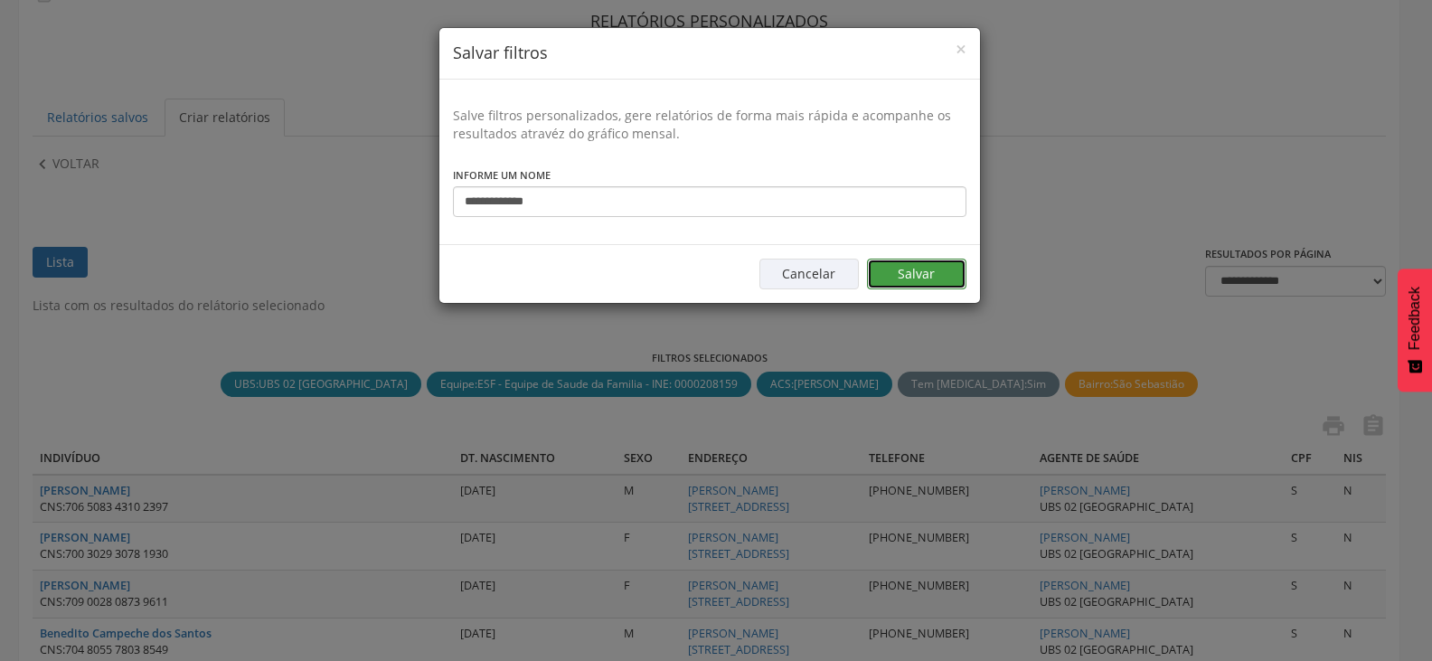
click at [944, 276] on button "Salvar" at bounding box center [916, 274] width 99 height 31
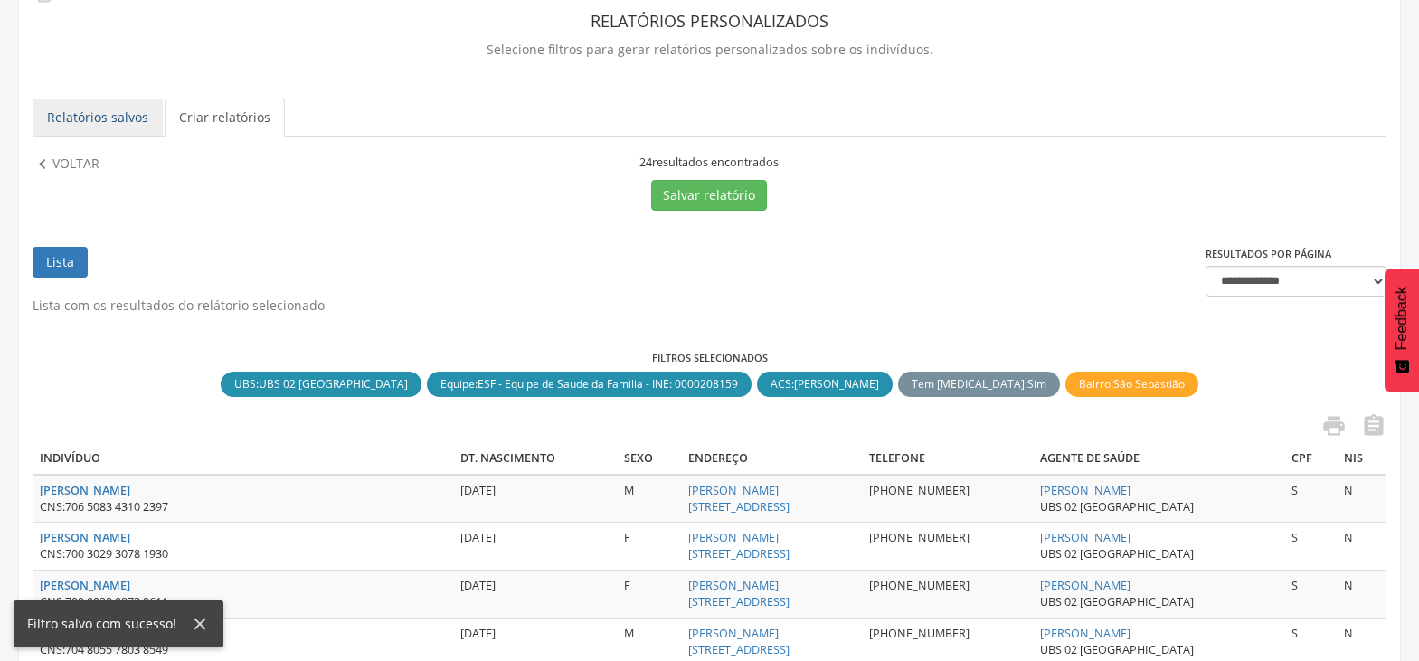
click at [103, 119] on link "Relatórios salvos" at bounding box center [98, 118] width 130 height 38
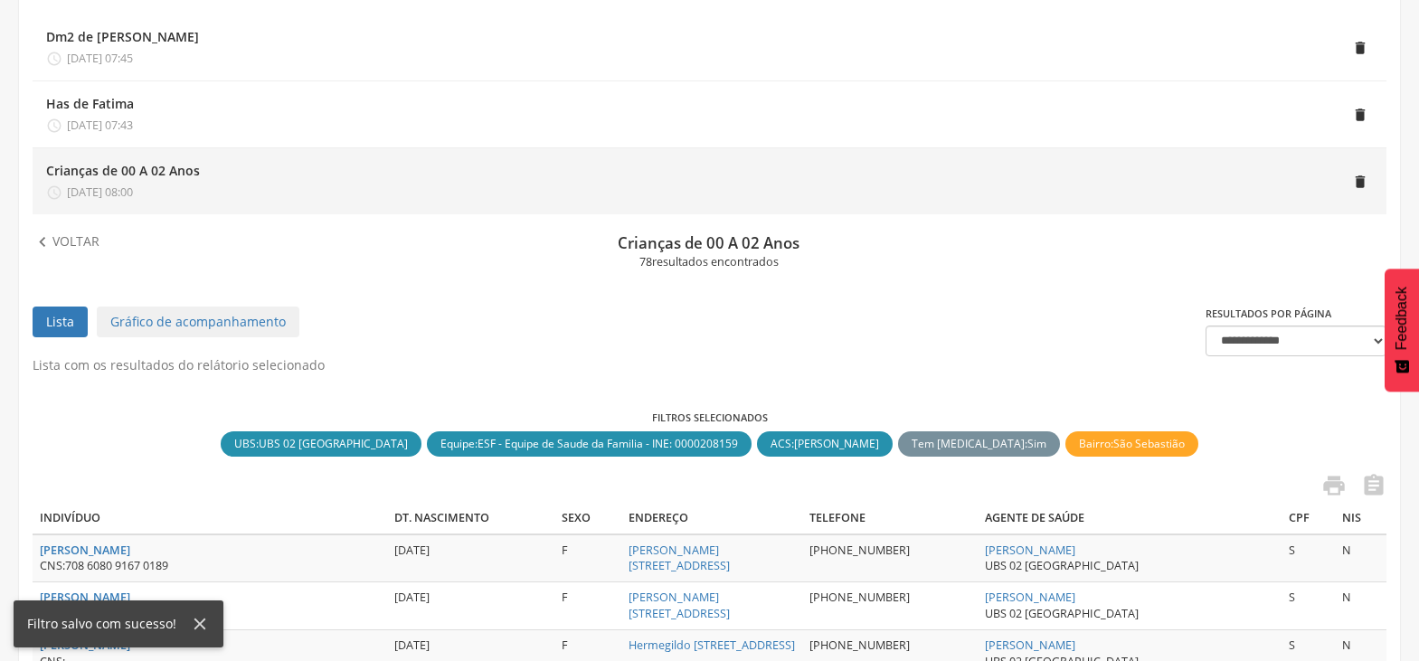
scroll to position [191, 0]
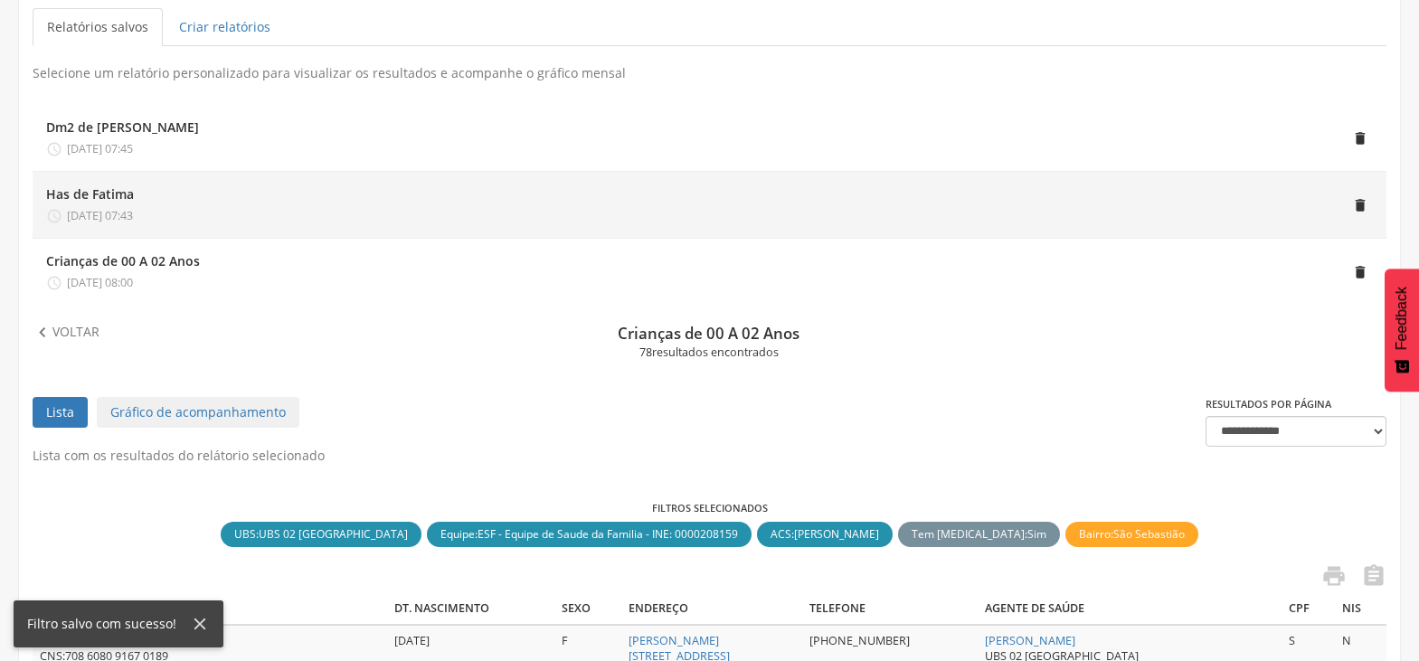
click at [126, 205] on div "Has de Fatima  [DATE] 07:43" at bounding box center [90, 204] width 88 height 39
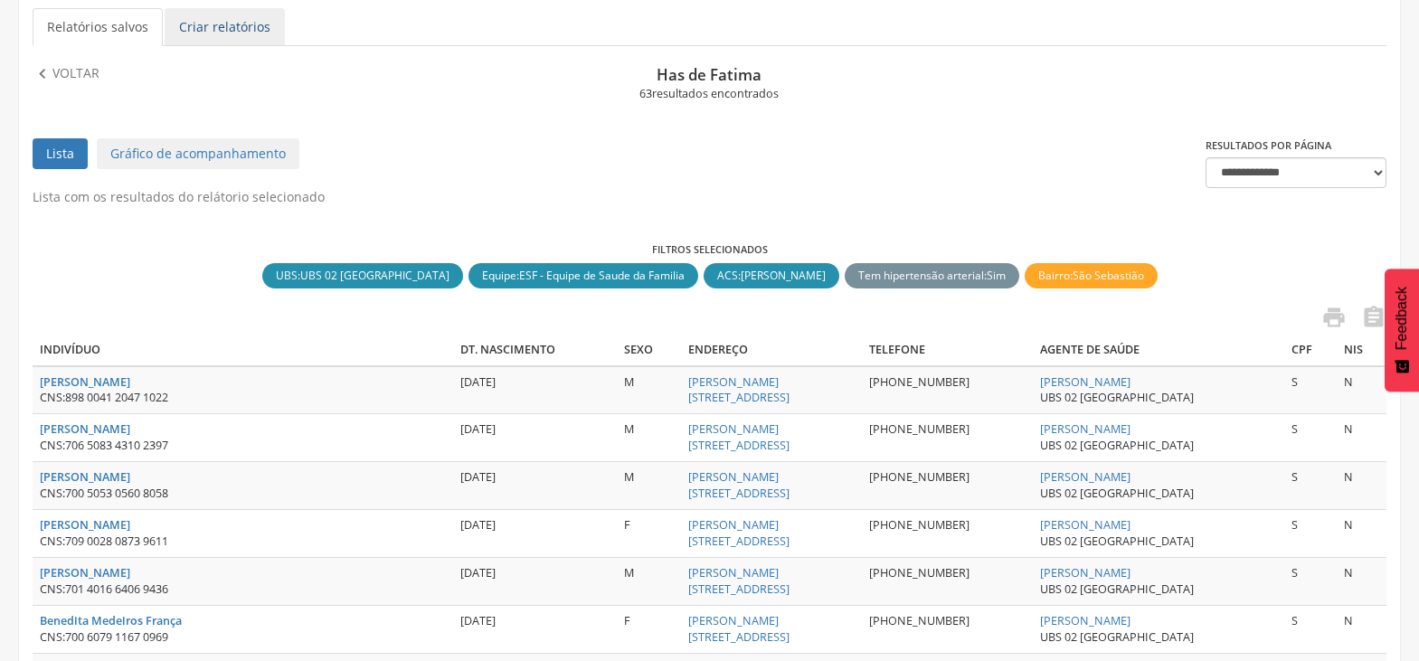
click at [210, 22] on link "Criar relatórios" at bounding box center [225, 27] width 120 height 38
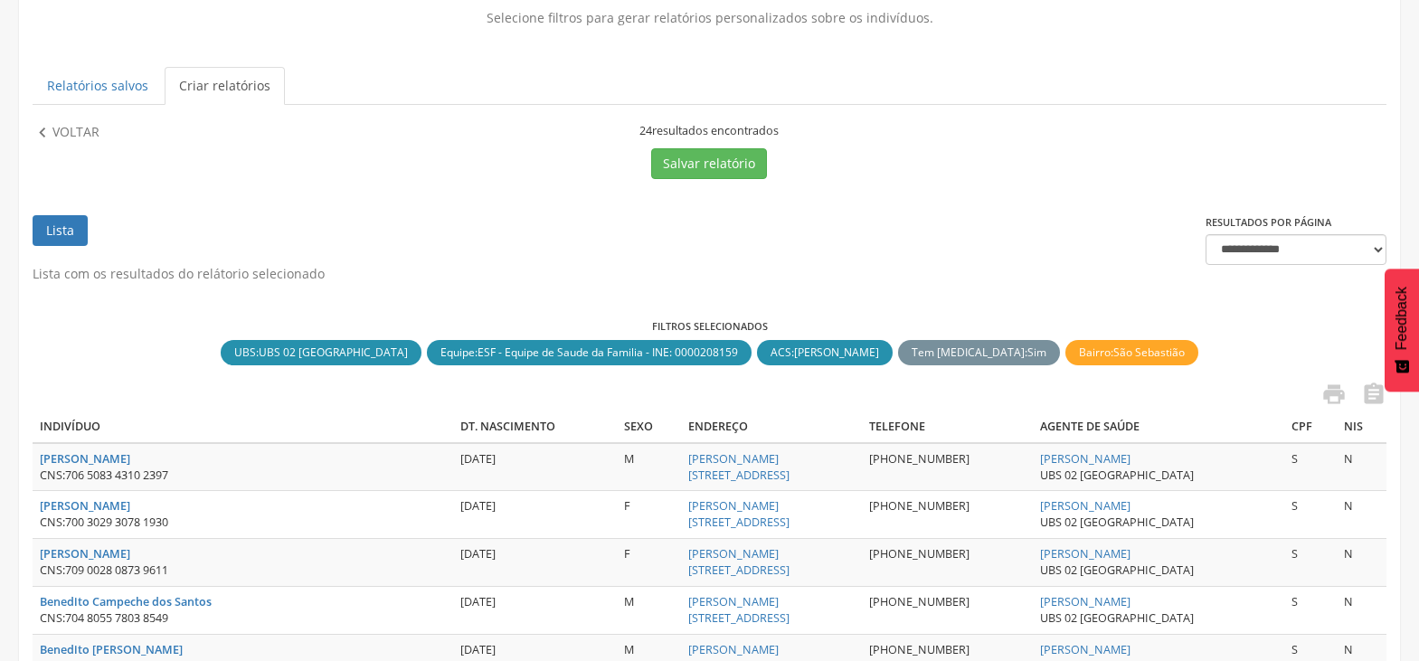
scroll to position [100, 0]
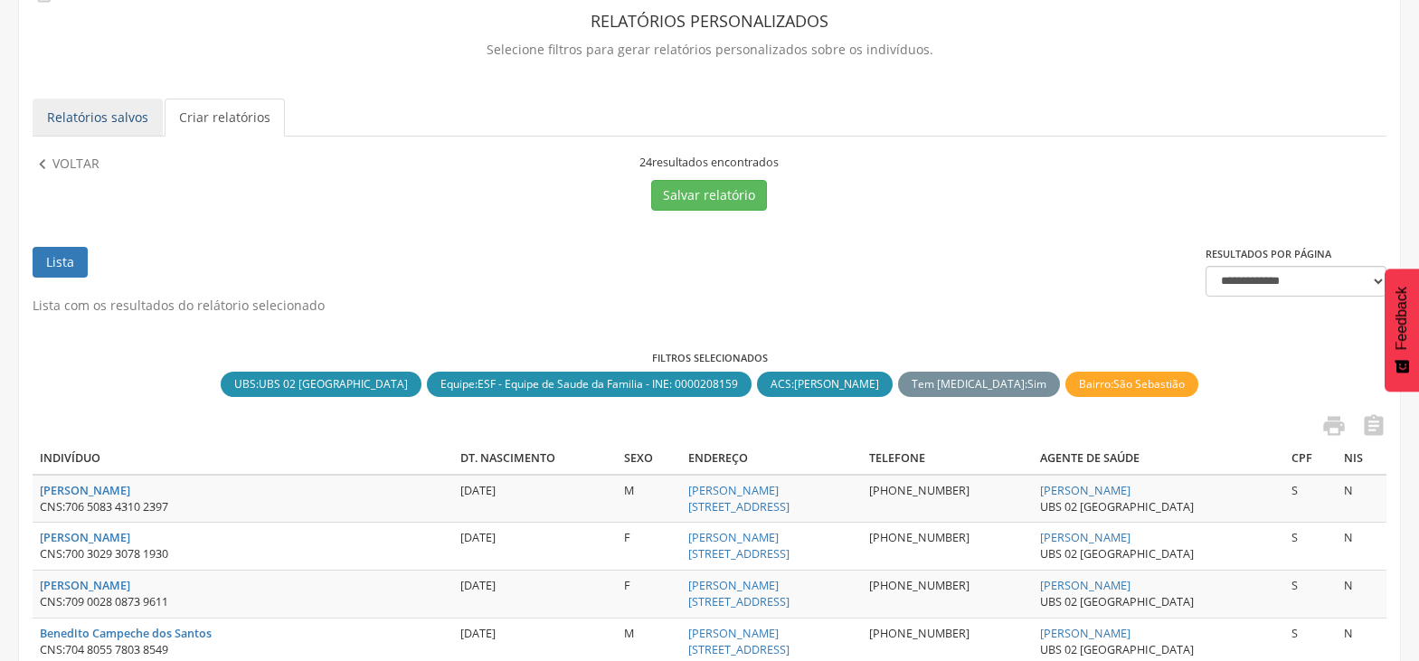
click at [100, 108] on link "Relatórios salvos" at bounding box center [98, 118] width 130 height 38
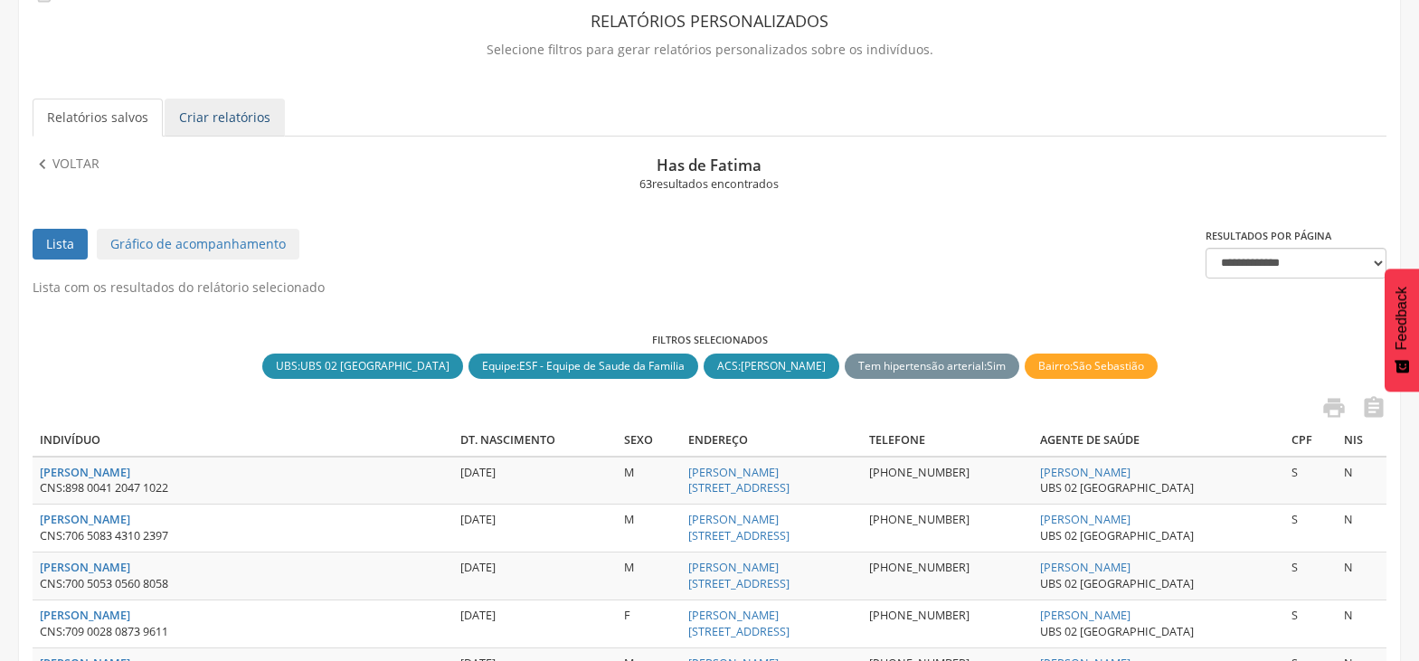
click at [220, 112] on link "Criar relatórios" at bounding box center [225, 118] width 120 height 38
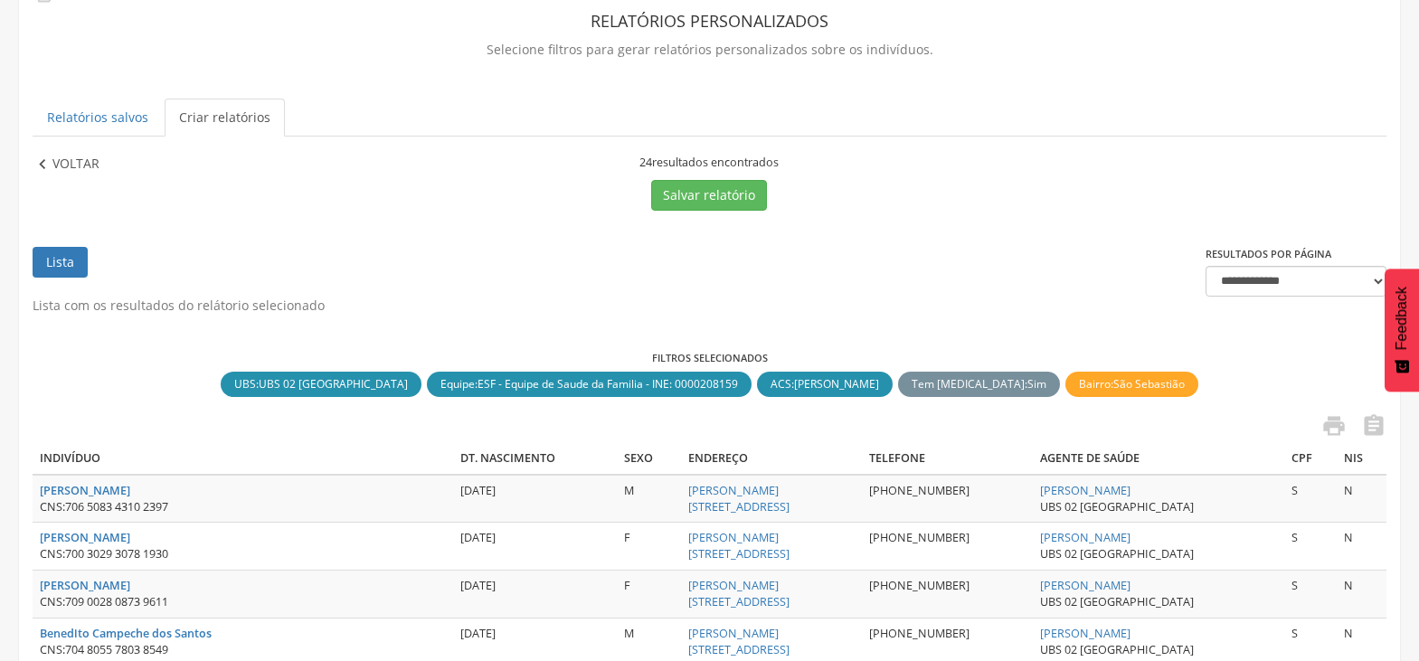
click at [63, 156] on p "Voltar" at bounding box center [75, 165] width 47 height 20
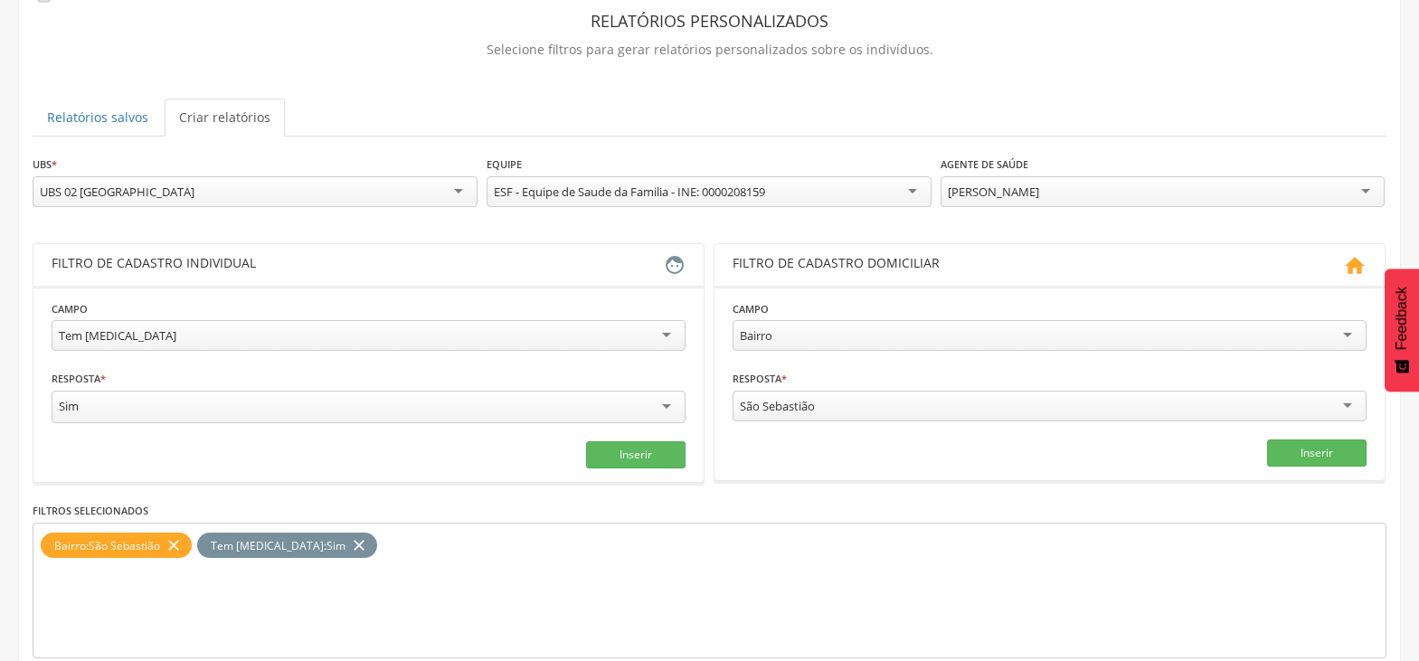
click at [233, 332] on div "Tem [MEDICAL_DATA]" at bounding box center [369, 335] width 634 height 31
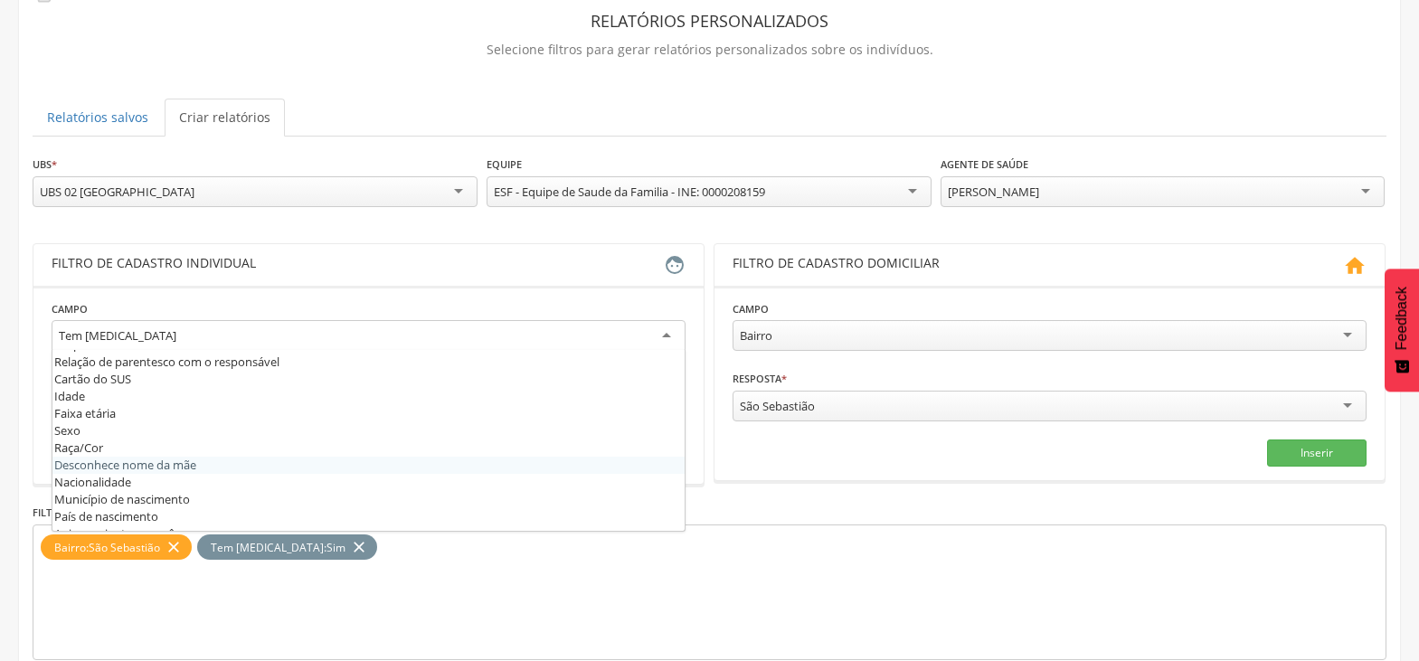
scroll to position [0, 0]
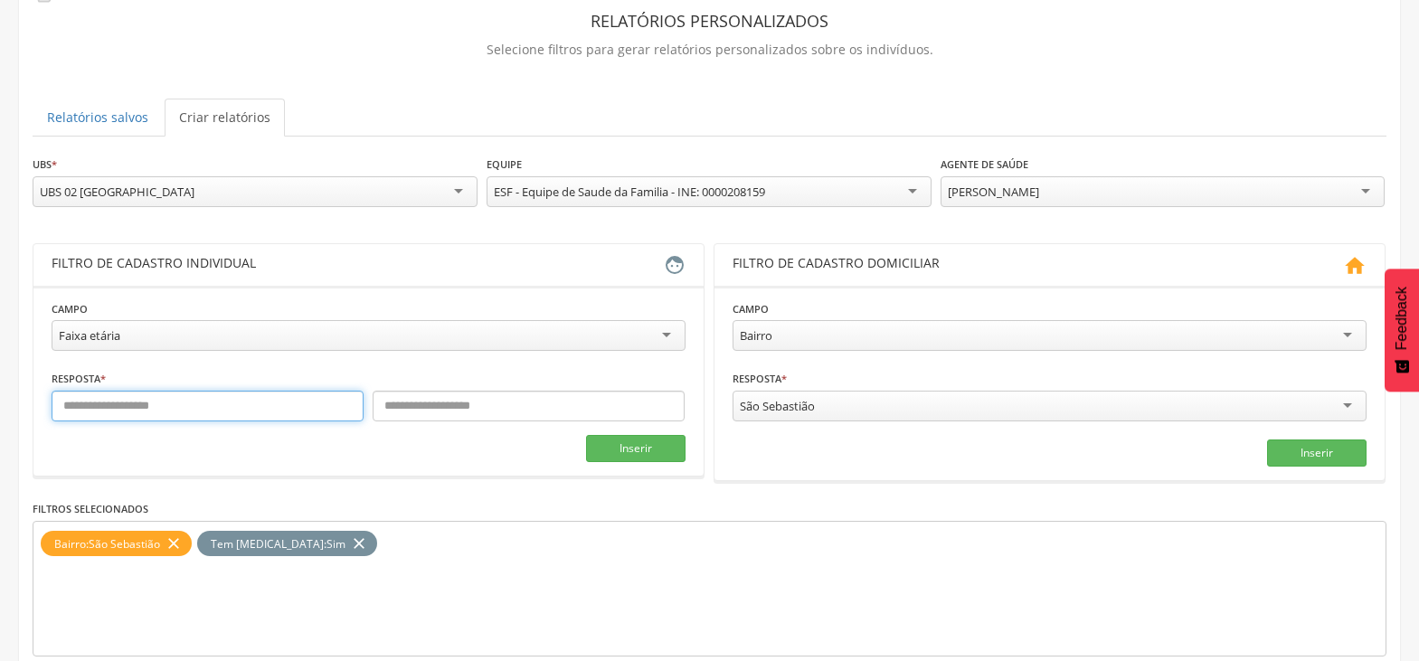
click at [161, 409] on input "text" at bounding box center [208, 406] width 312 height 31
type input "*"
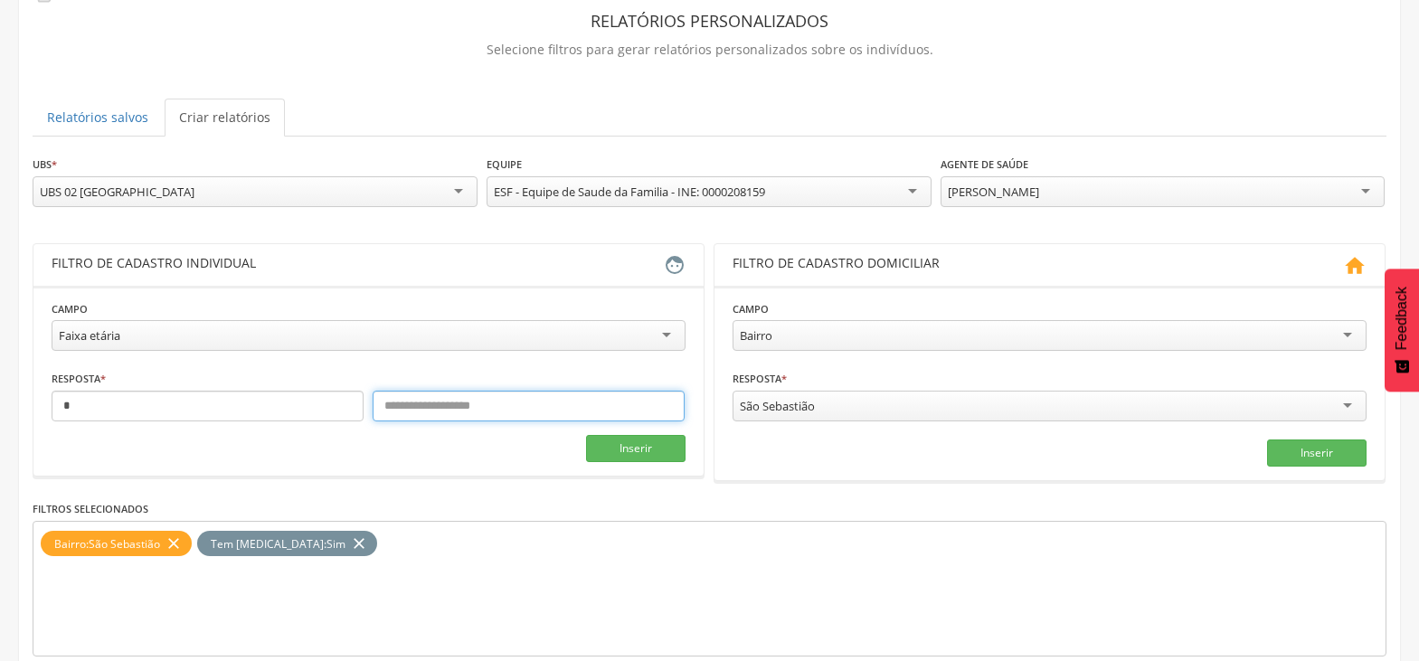
click at [421, 405] on input "text" at bounding box center [529, 406] width 312 height 31
type input "*"
click at [605, 441] on button "Inserir" at bounding box center [635, 448] width 99 height 27
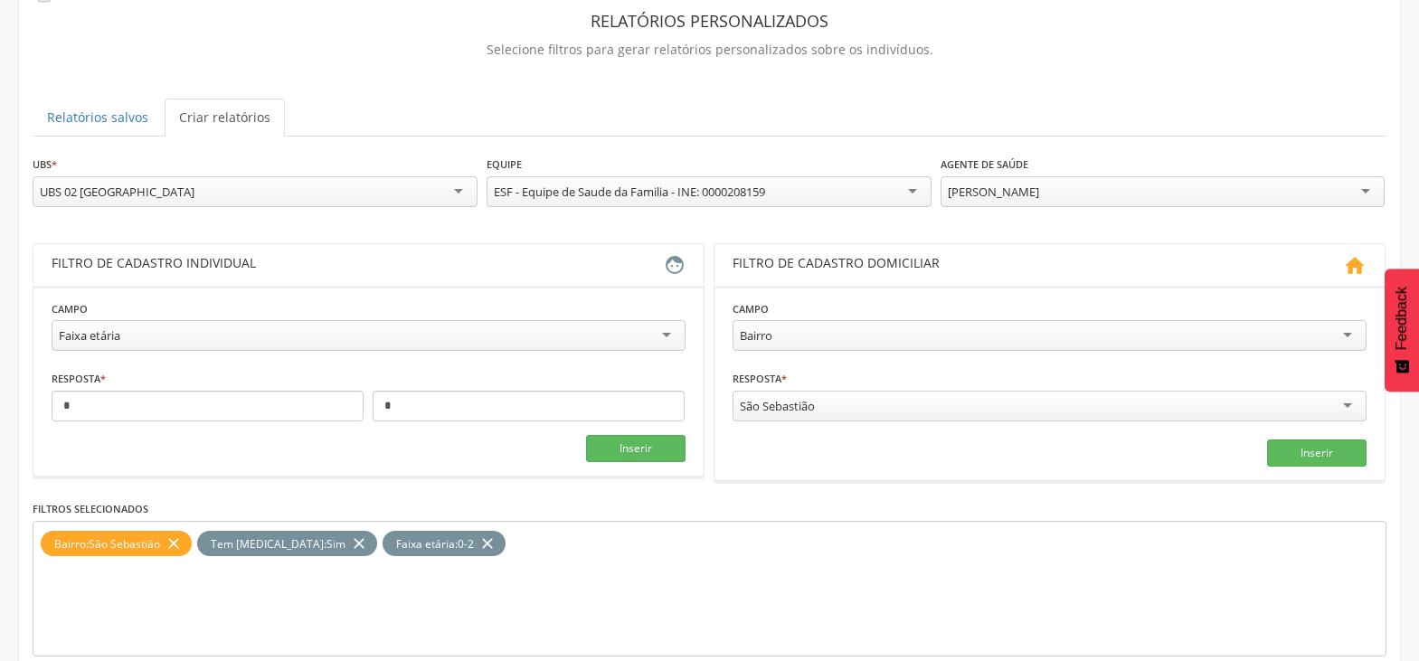
click at [350, 545] on icon "close" at bounding box center [359, 544] width 18 height 26
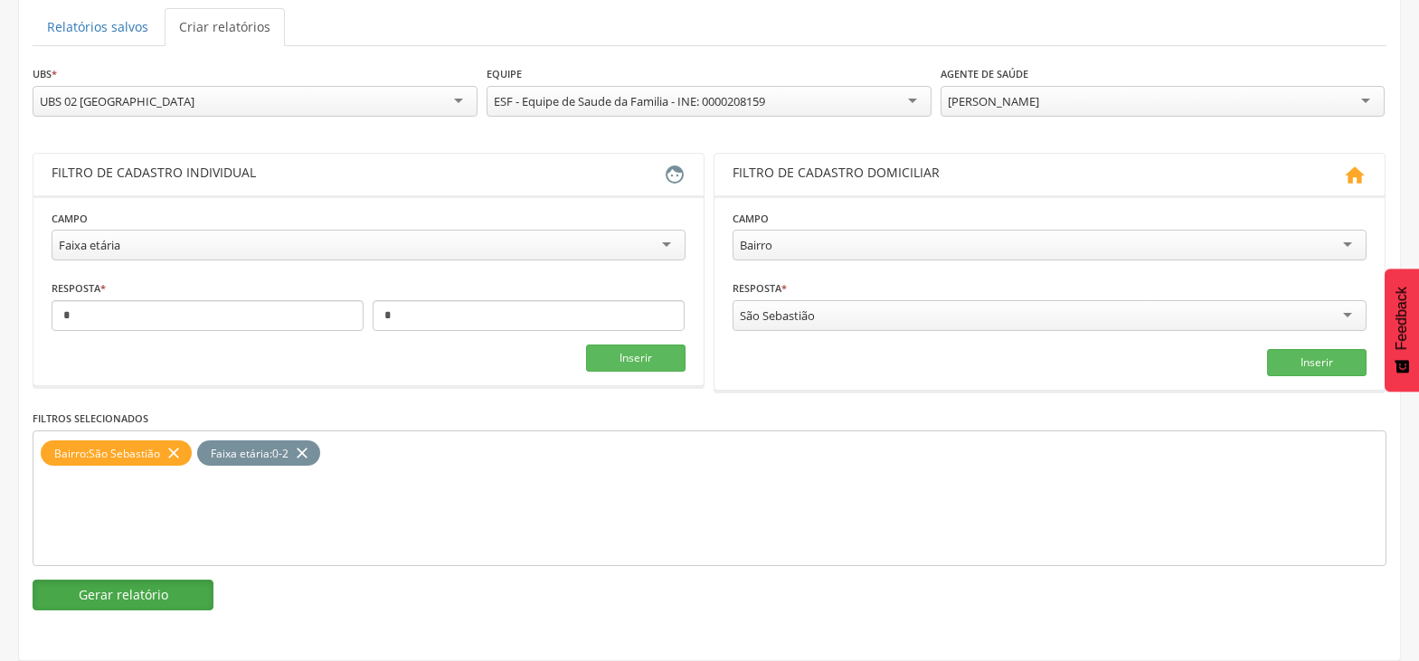
click at [149, 600] on button "Gerar relatório" at bounding box center [123, 595] width 181 height 31
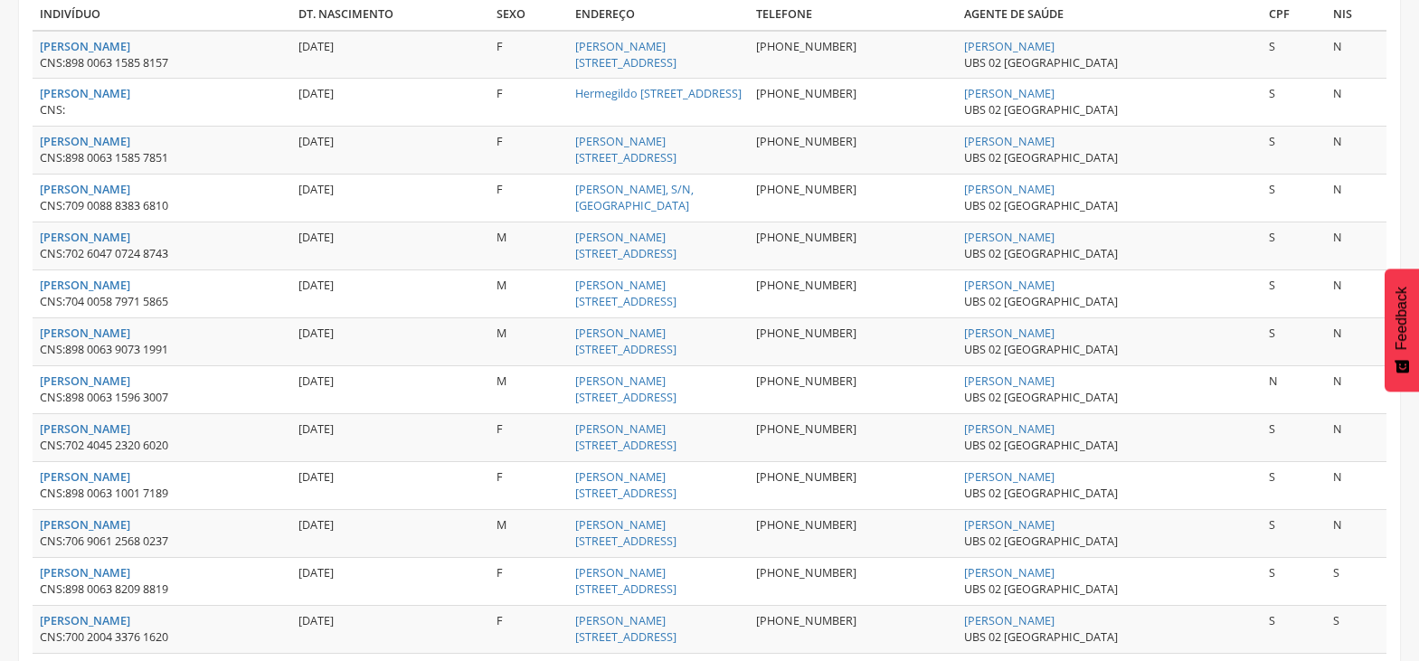
scroll to position [454, 0]
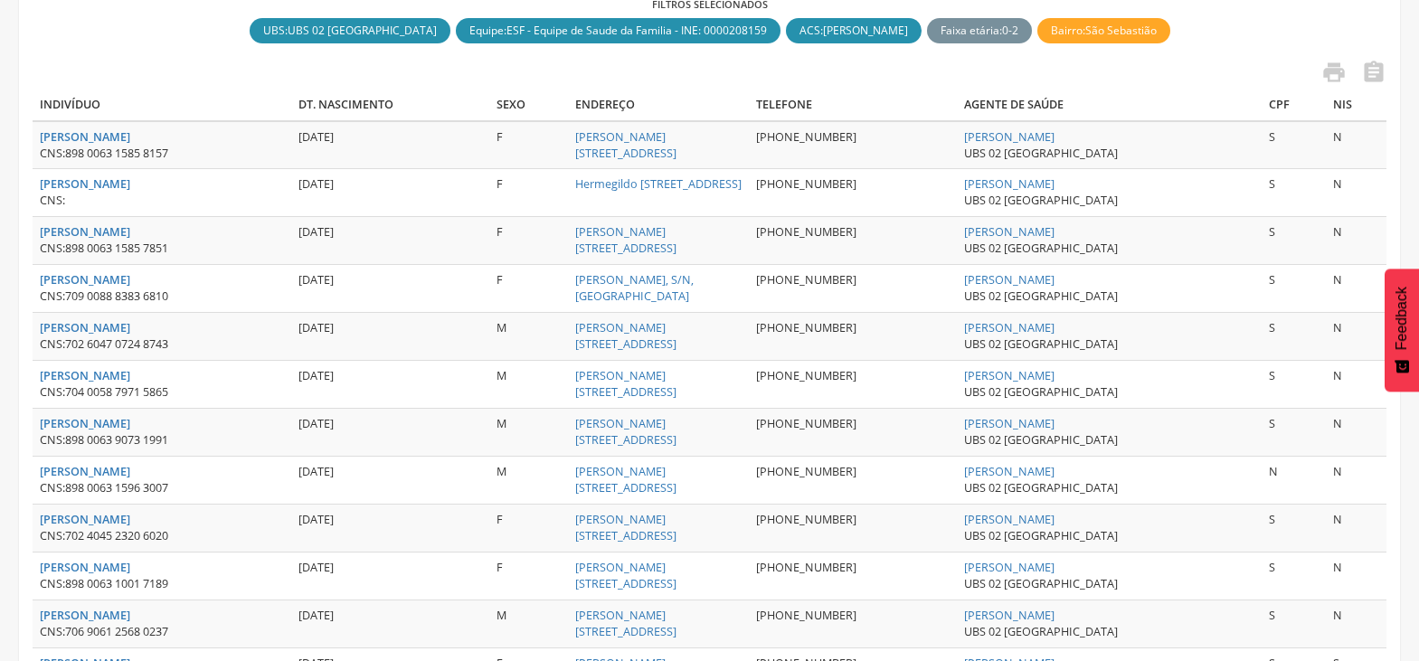
drag, startPoint x: 35, startPoint y: 181, endPoint x: 164, endPoint y: 177, distance: 128.5
click at [164, 177] on td "[PERSON_NAME] CNS:" at bounding box center [162, 193] width 259 height 48
copy strong "[PERSON_NAME]"
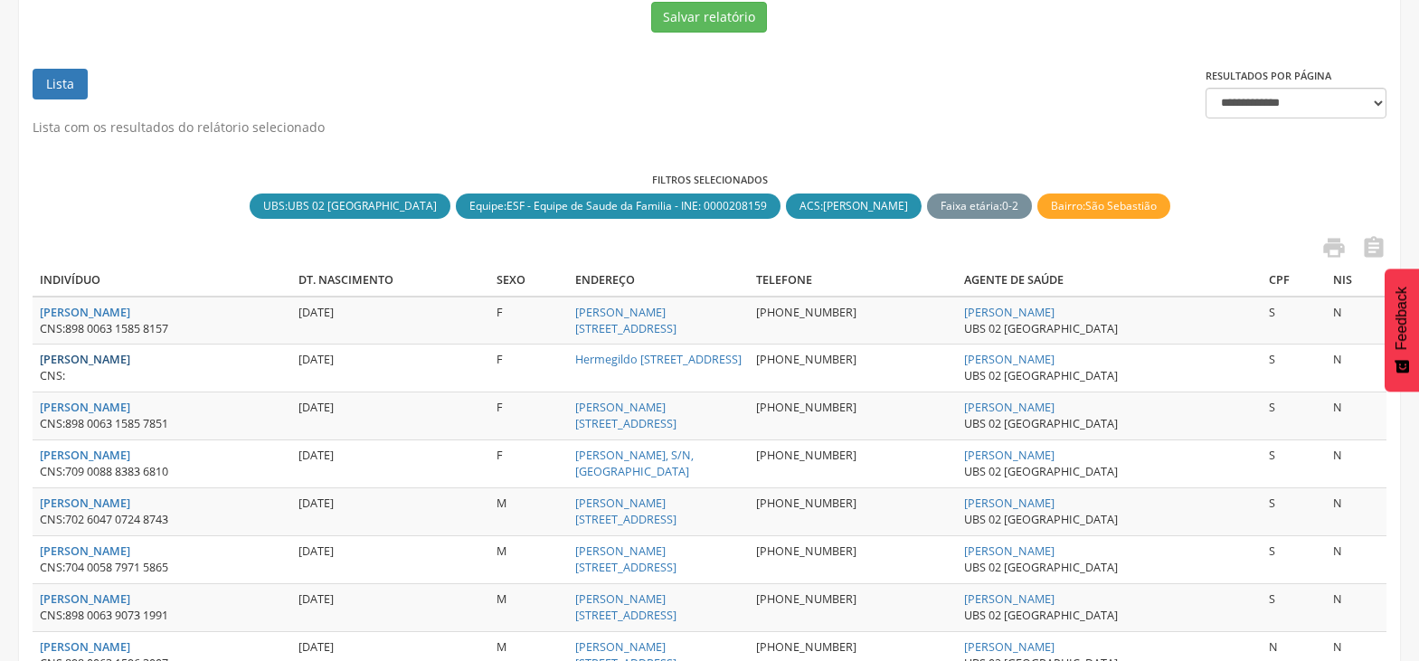
scroll to position [92, 0]
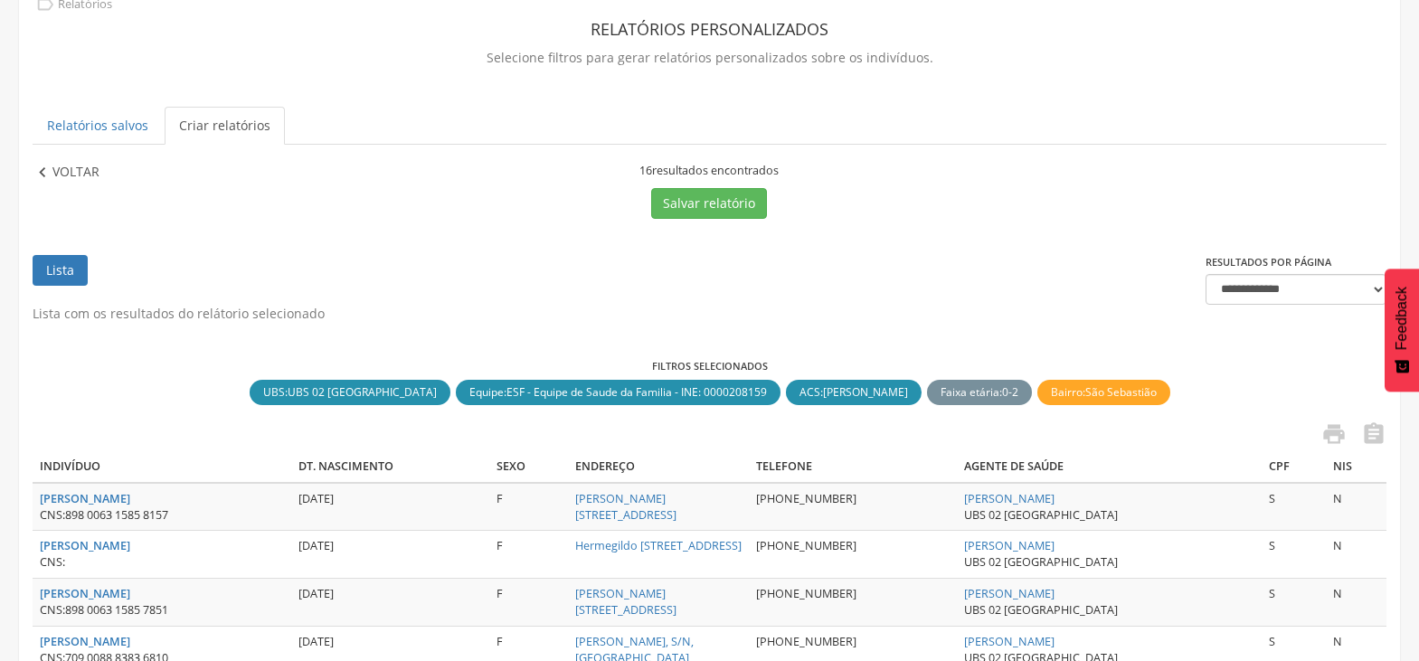
click at [65, 177] on p "Voltar" at bounding box center [75, 173] width 47 height 20
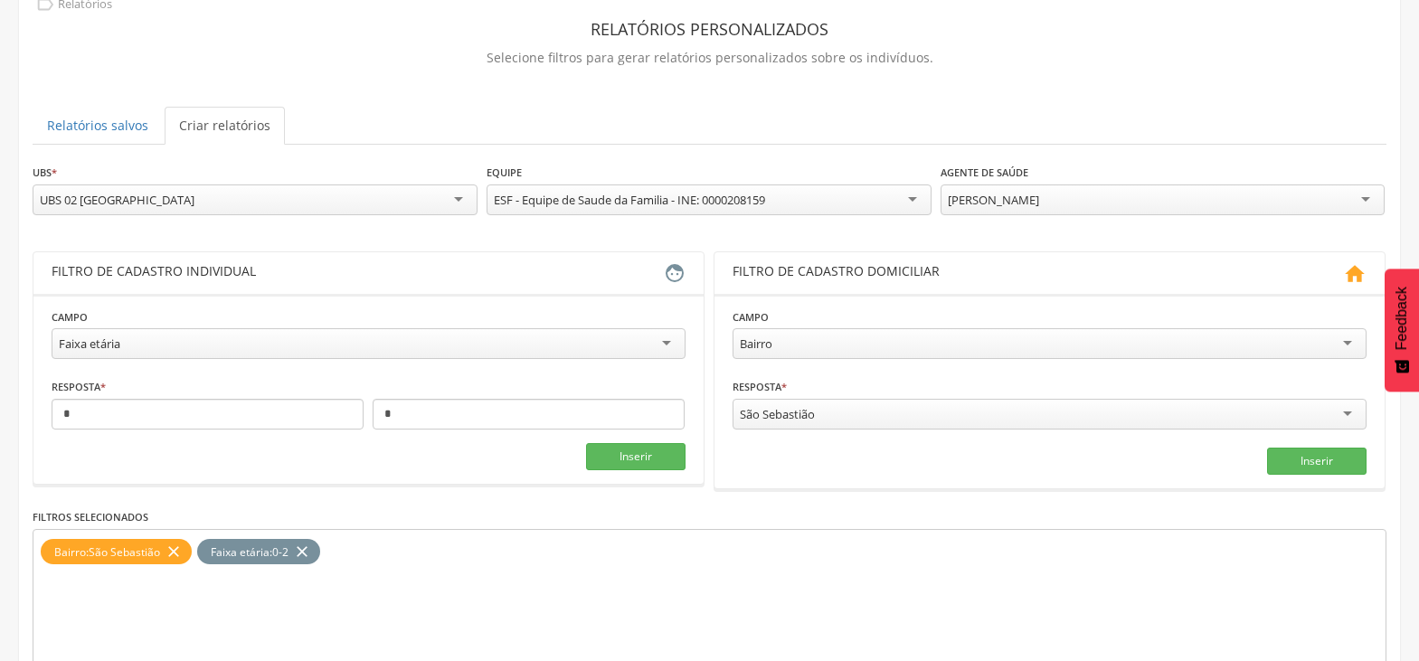
click at [1363, 192] on div "[PERSON_NAME]" at bounding box center [1163, 199] width 445 height 31
click at [1127, 224] on div "**********" at bounding box center [710, 198] width 1354 height 71
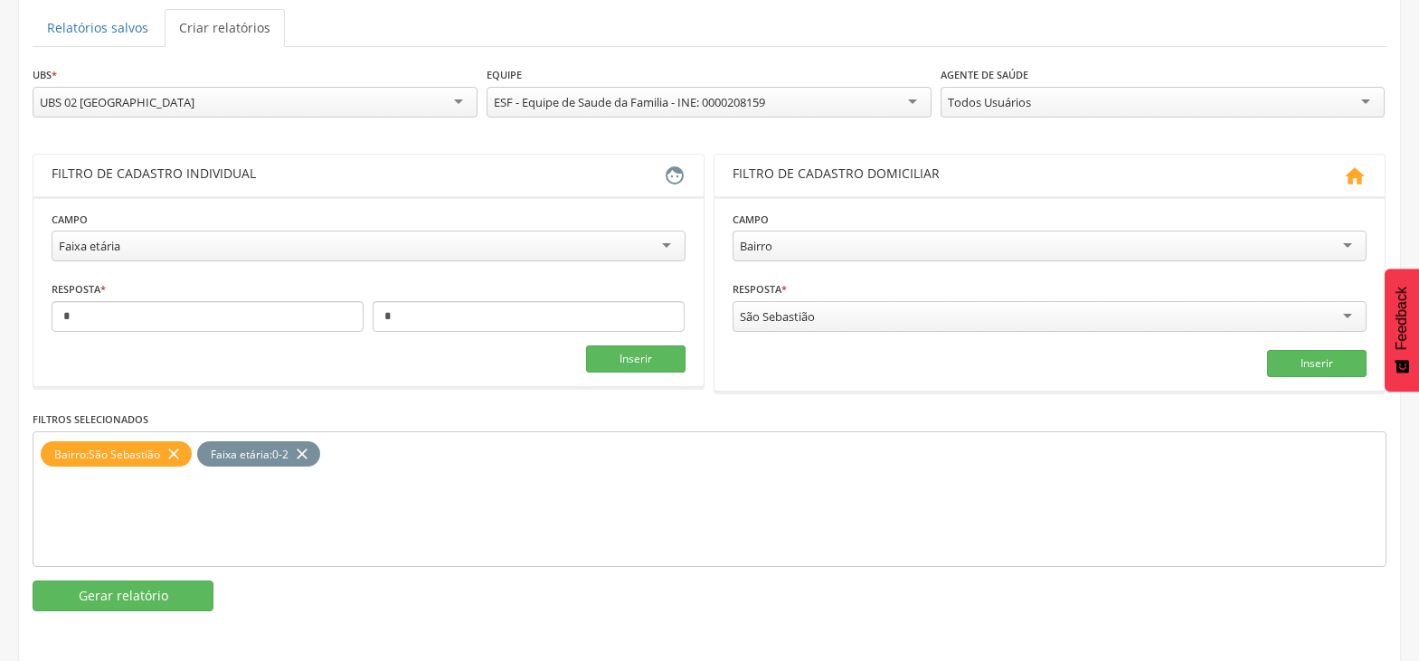
scroll to position [191, 0]
click at [130, 589] on button "Gerar relatório" at bounding box center [123, 595] width 181 height 31
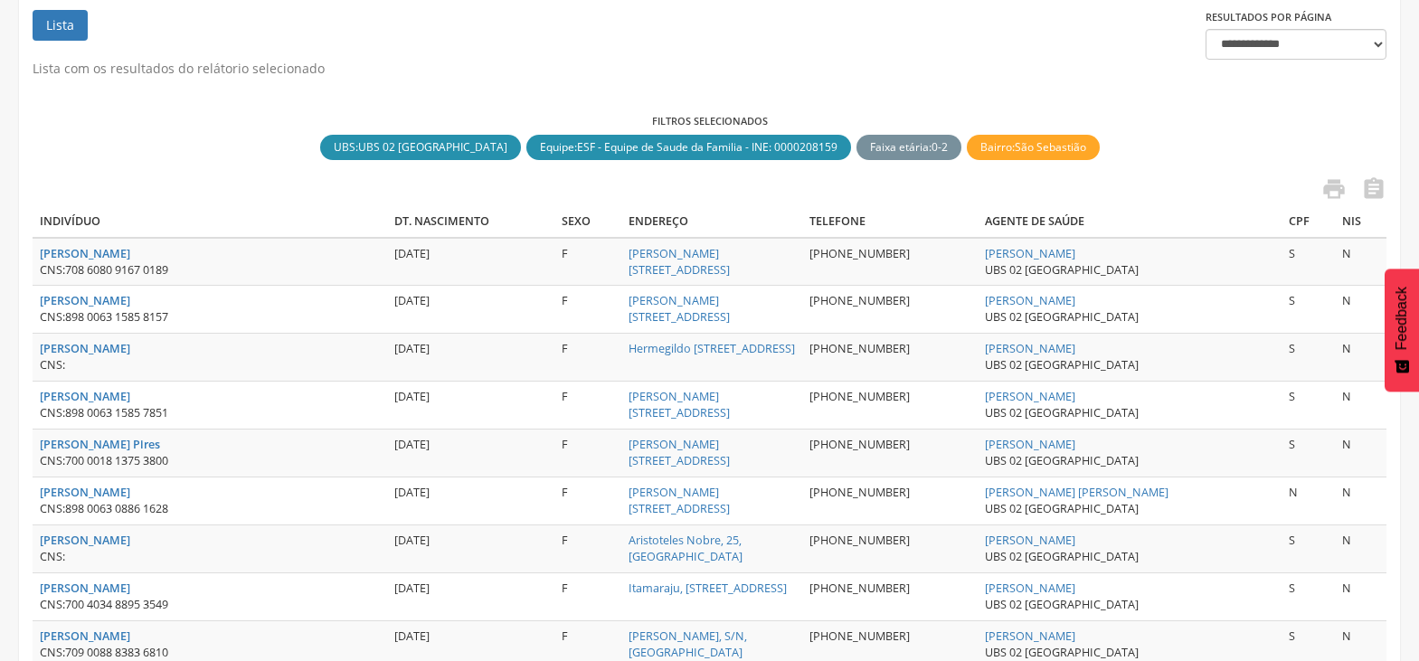
scroll to position [452, 0]
